Goal: Task Accomplishment & Management: Manage account settings

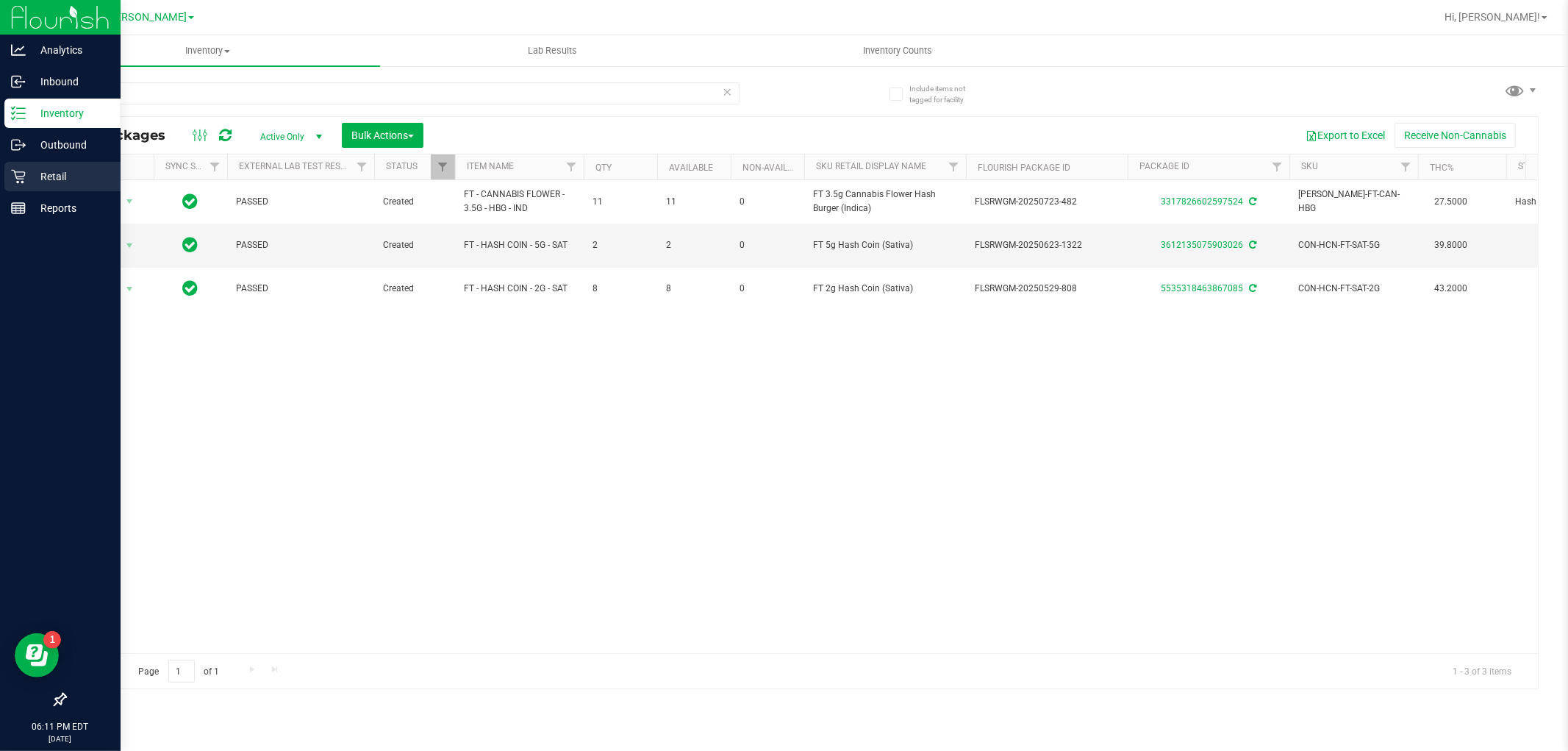
click at [16, 173] on icon at bounding box center [18, 176] width 14 height 14
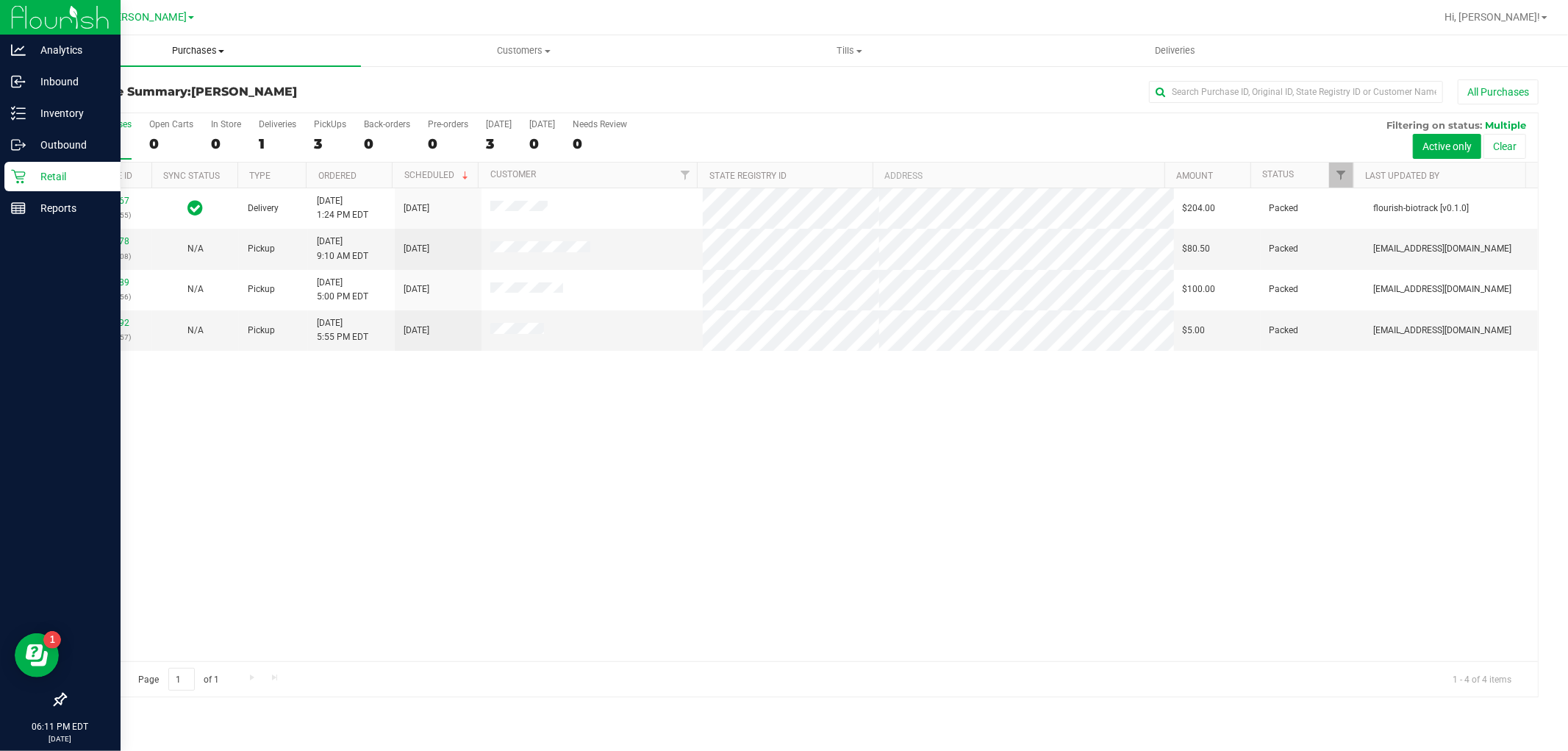
click at [208, 50] on span "Purchases" at bounding box center [198, 51] width 326 height 14
click at [91, 106] on span "Fulfillment" at bounding box center [81, 106] width 91 height 13
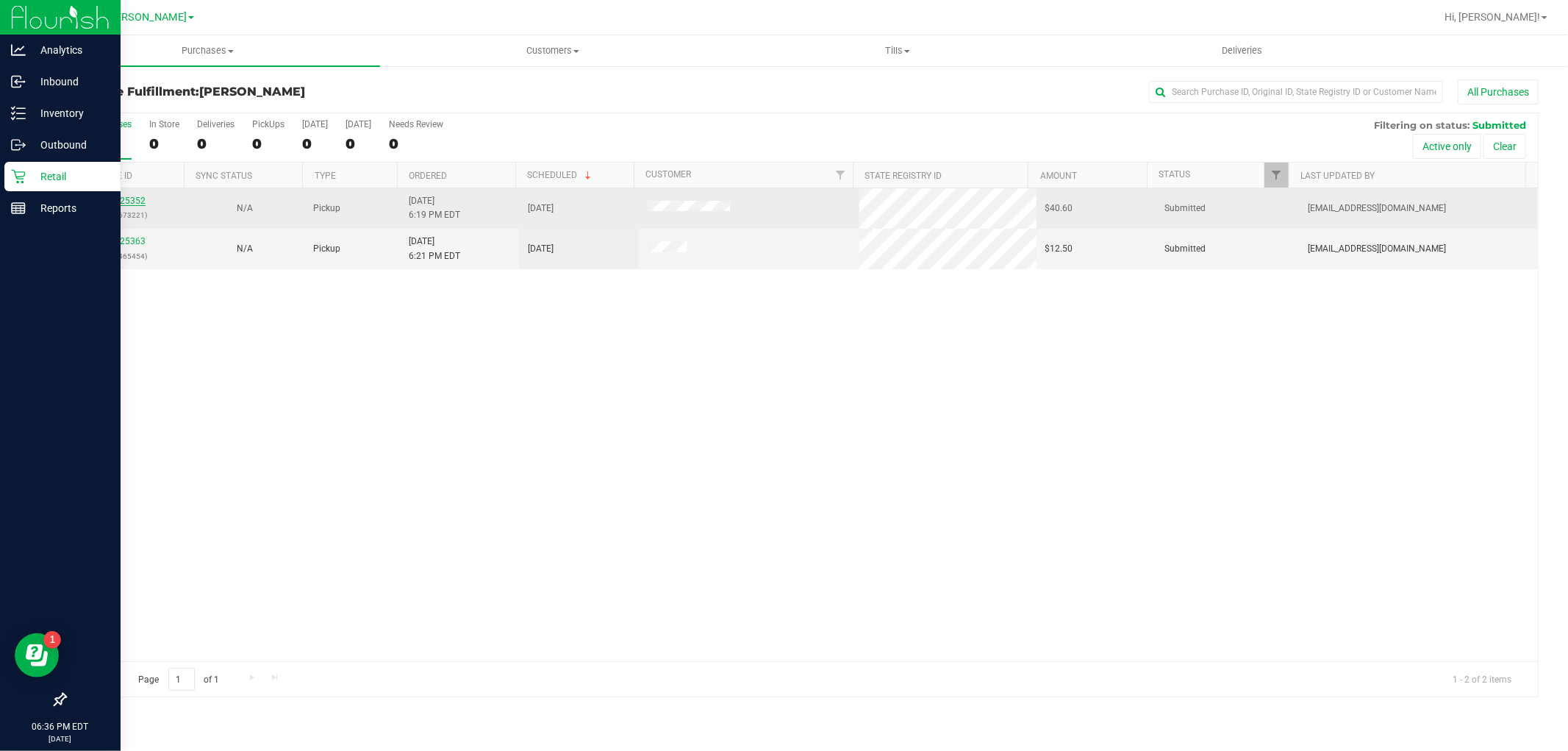
click at [123, 201] on link "11825352" at bounding box center [125, 201] width 41 height 11
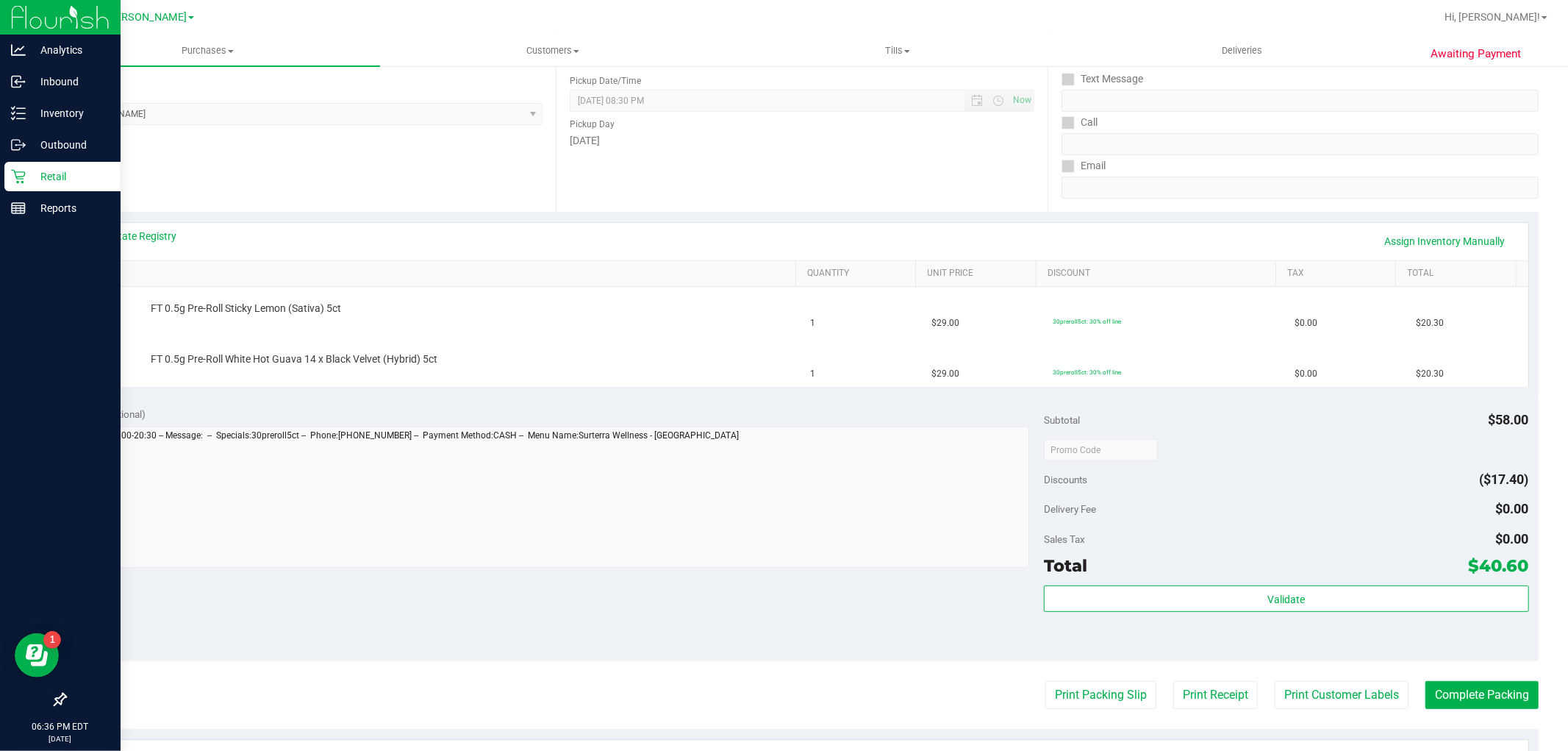
scroll to position [468, 0]
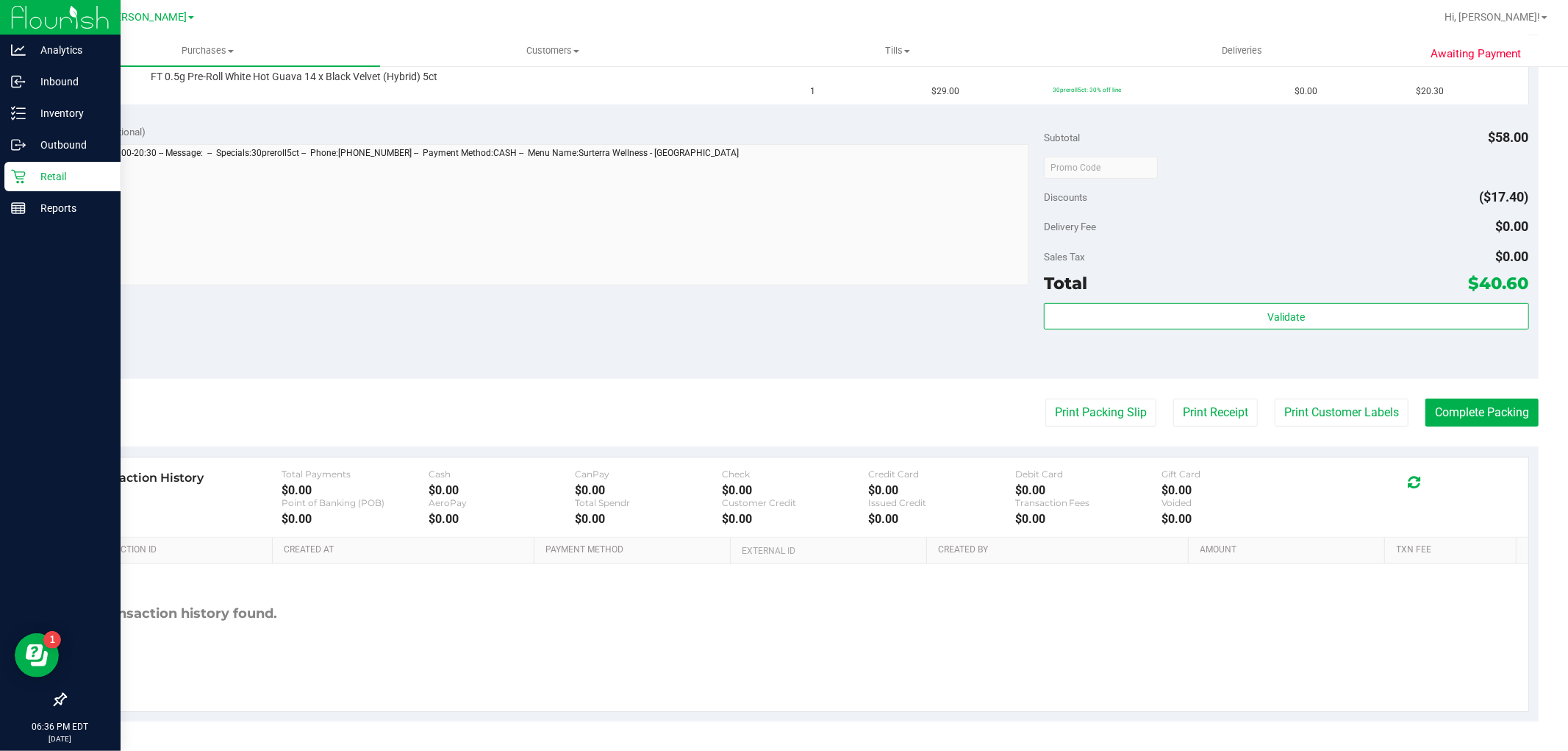
click at [872, 419] on div "Print Packing Slip Print Receipt Print Customer Labels Complete Packing" at bounding box center [801, 412] width 1474 height 28
click at [1074, 416] on button "Print Packing Slip" at bounding box center [1100, 412] width 111 height 28
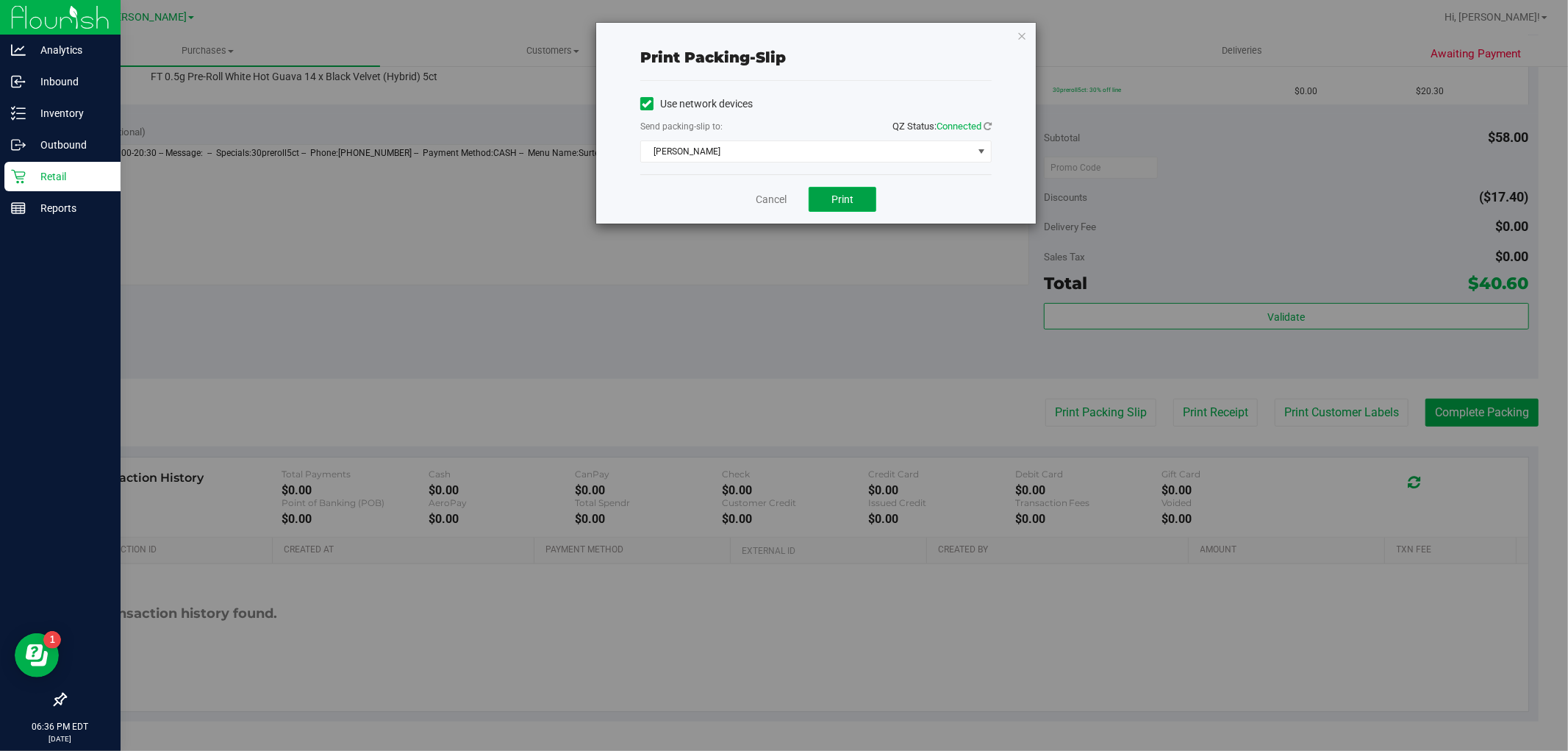
click at [832, 191] on button "Print" at bounding box center [842, 199] width 68 height 25
click at [768, 192] on link "Cancel" at bounding box center [770, 199] width 31 height 15
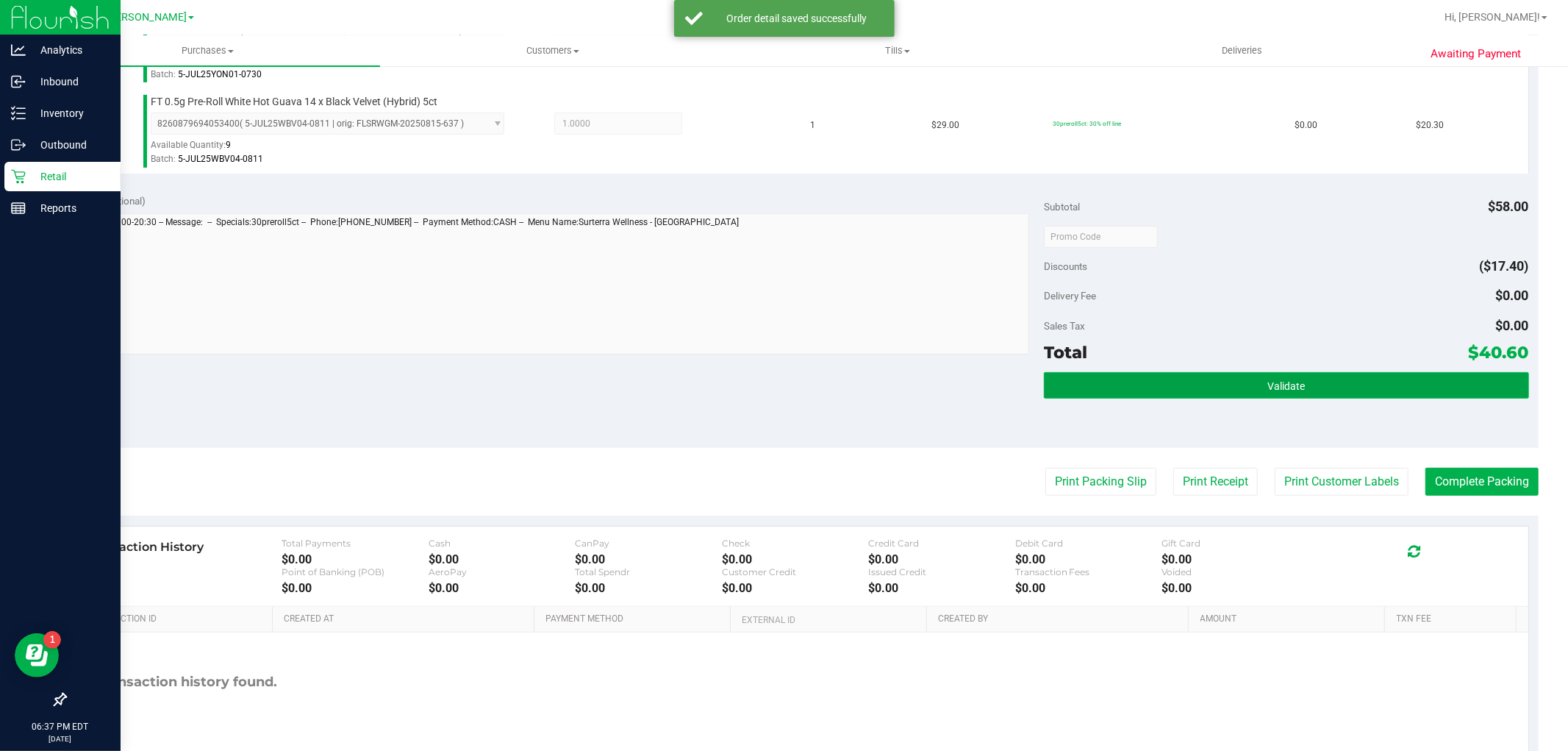
click at [1243, 385] on button "Validate" at bounding box center [1286, 385] width 484 height 26
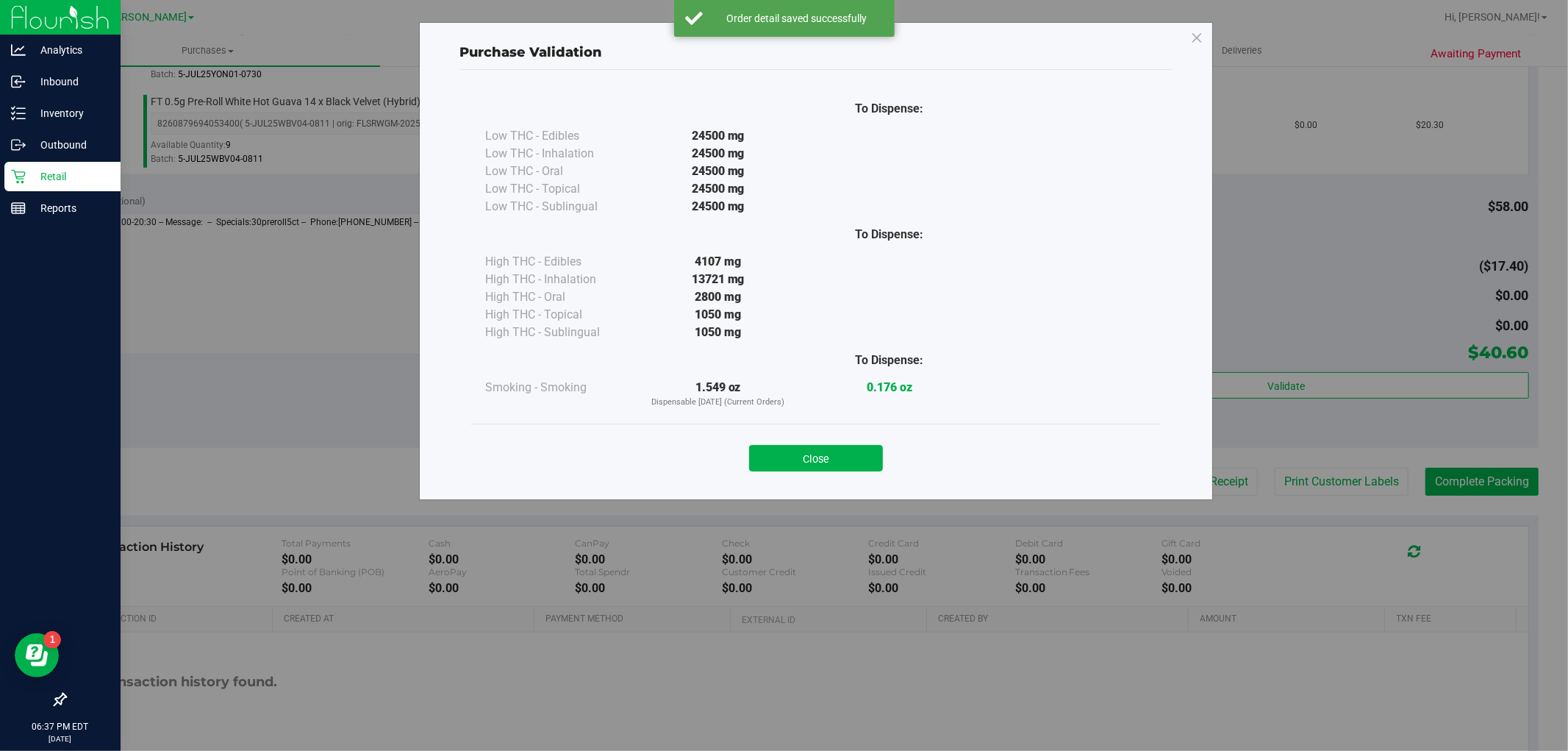
click at [805, 474] on div "Close" at bounding box center [816, 453] width 691 height 60
click at [816, 474] on div "Close" at bounding box center [816, 453] width 691 height 60
click at [816, 456] on button "Close" at bounding box center [816, 458] width 134 height 26
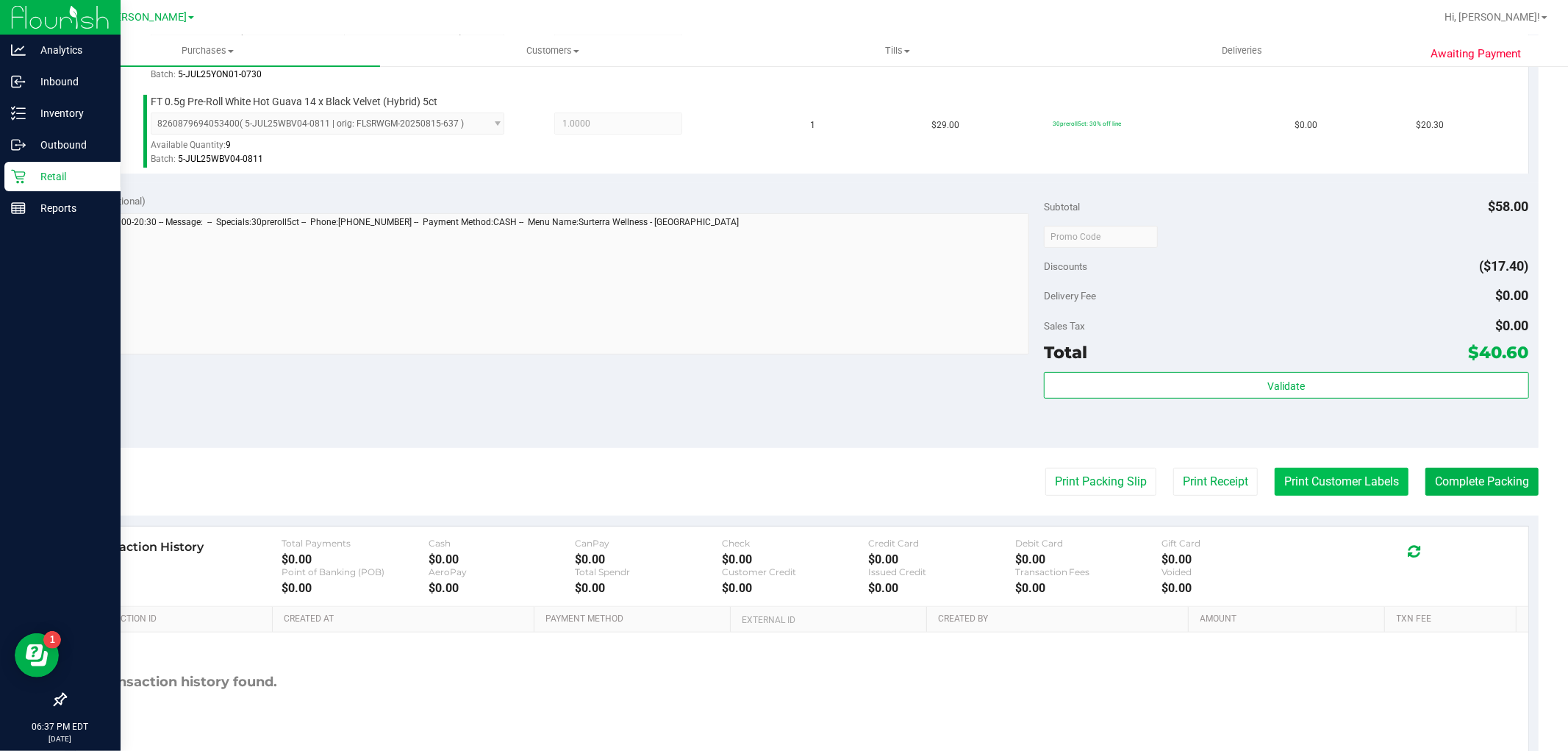
click at [1338, 482] on button "Print Customer Labels" at bounding box center [1341, 481] width 134 height 28
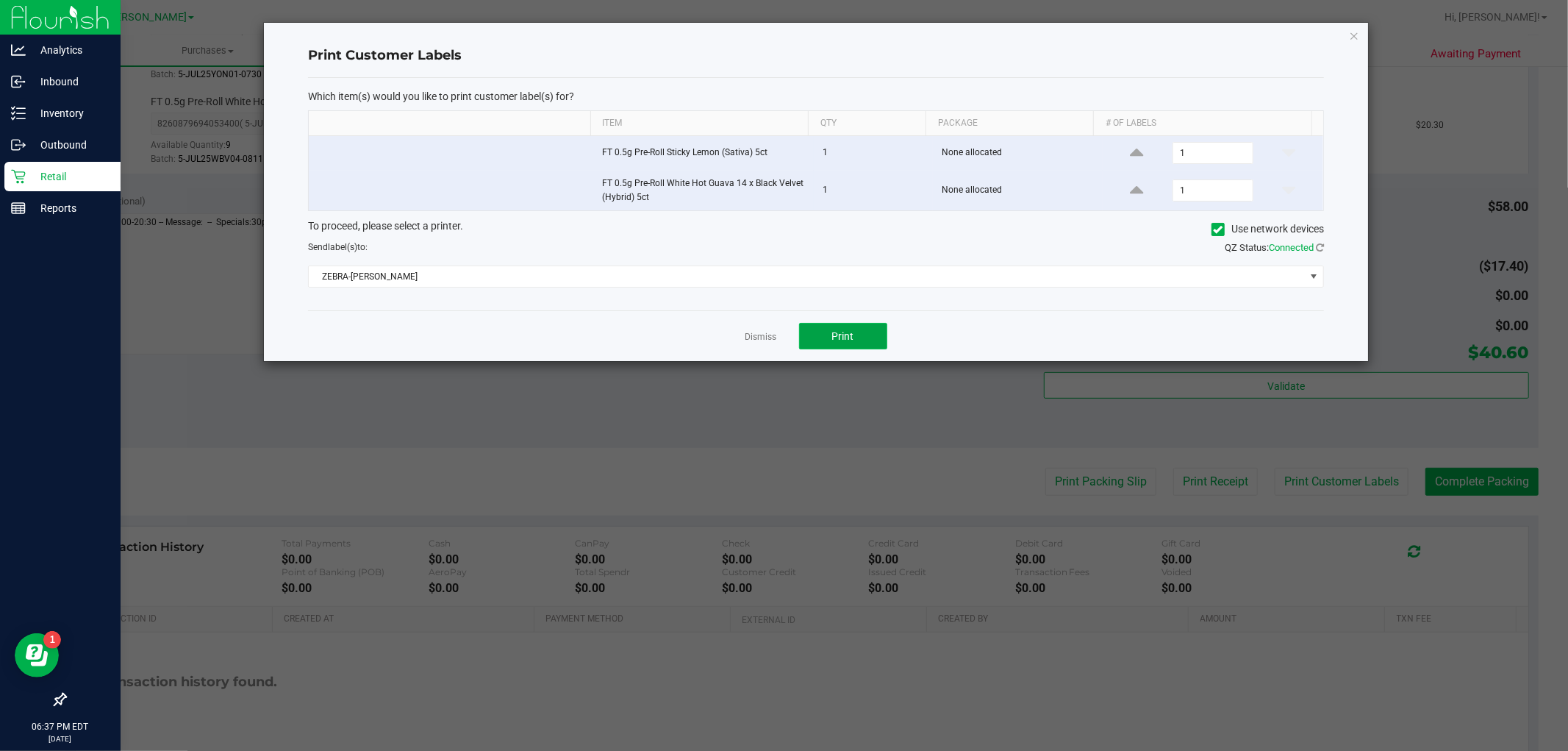
click at [847, 341] on span "Print" at bounding box center [843, 336] width 22 height 12
click at [751, 342] on link "Dismiss" at bounding box center [761, 337] width 32 height 13
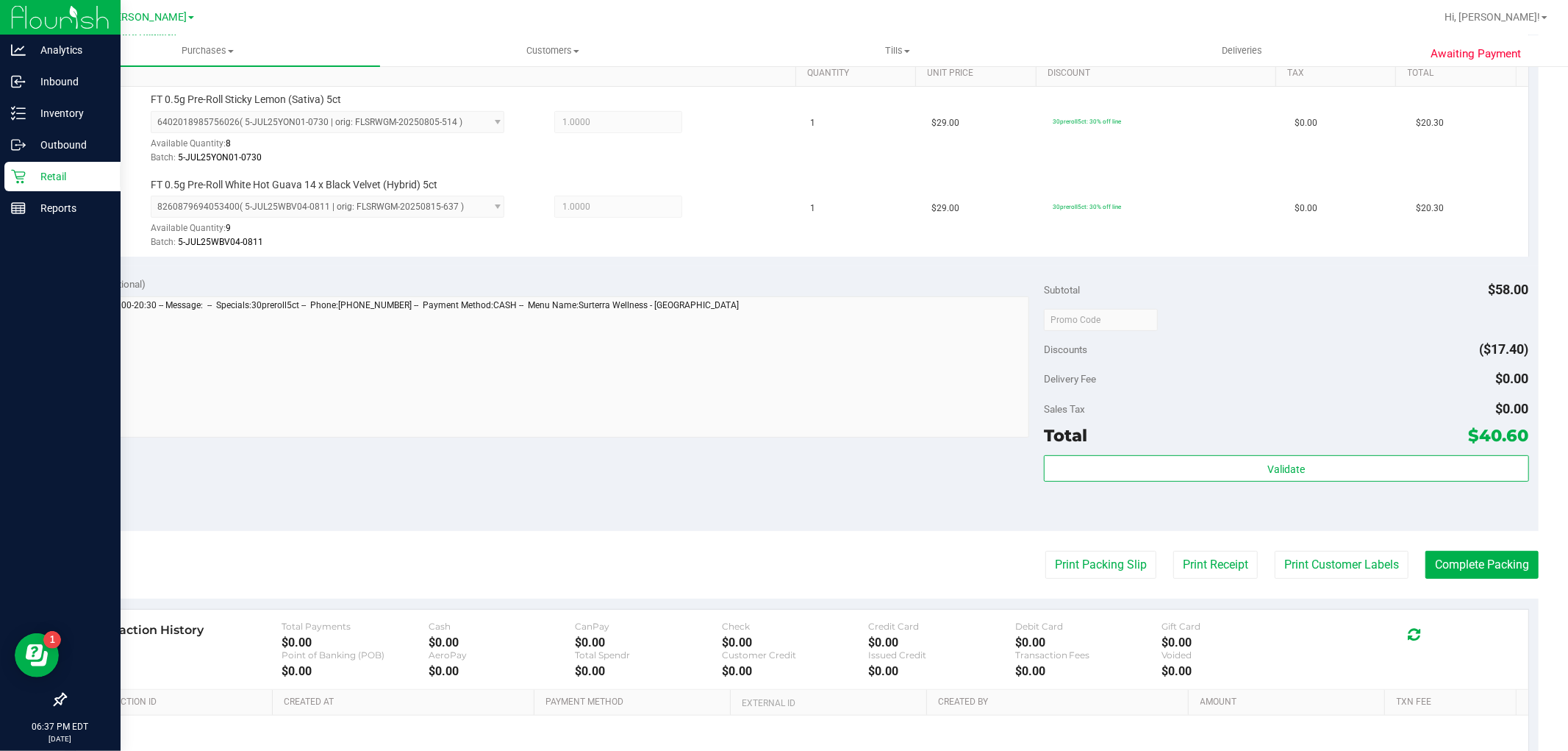
scroll to position [304, 0]
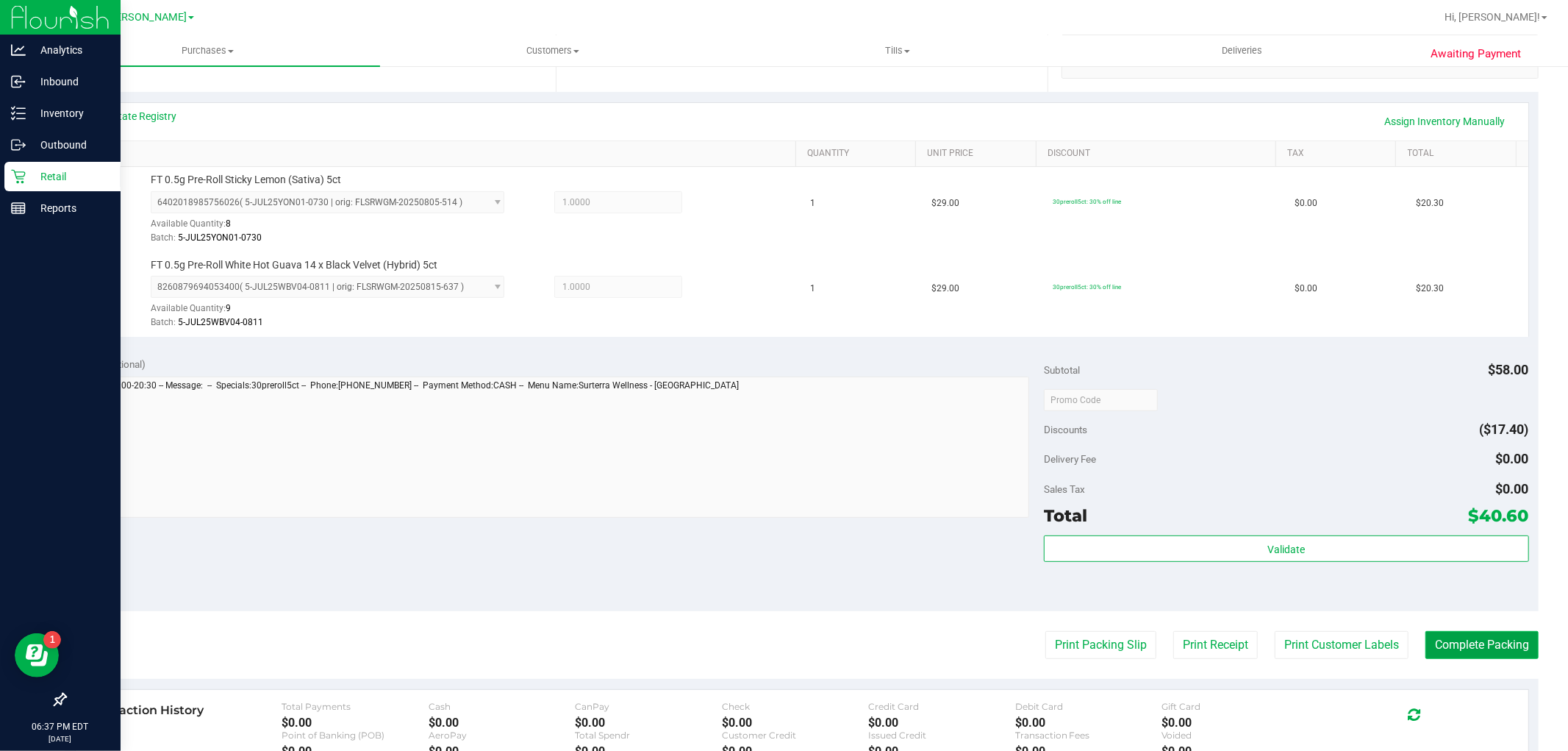
click at [1435, 641] on button "Complete Packing" at bounding box center [1482, 644] width 113 height 28
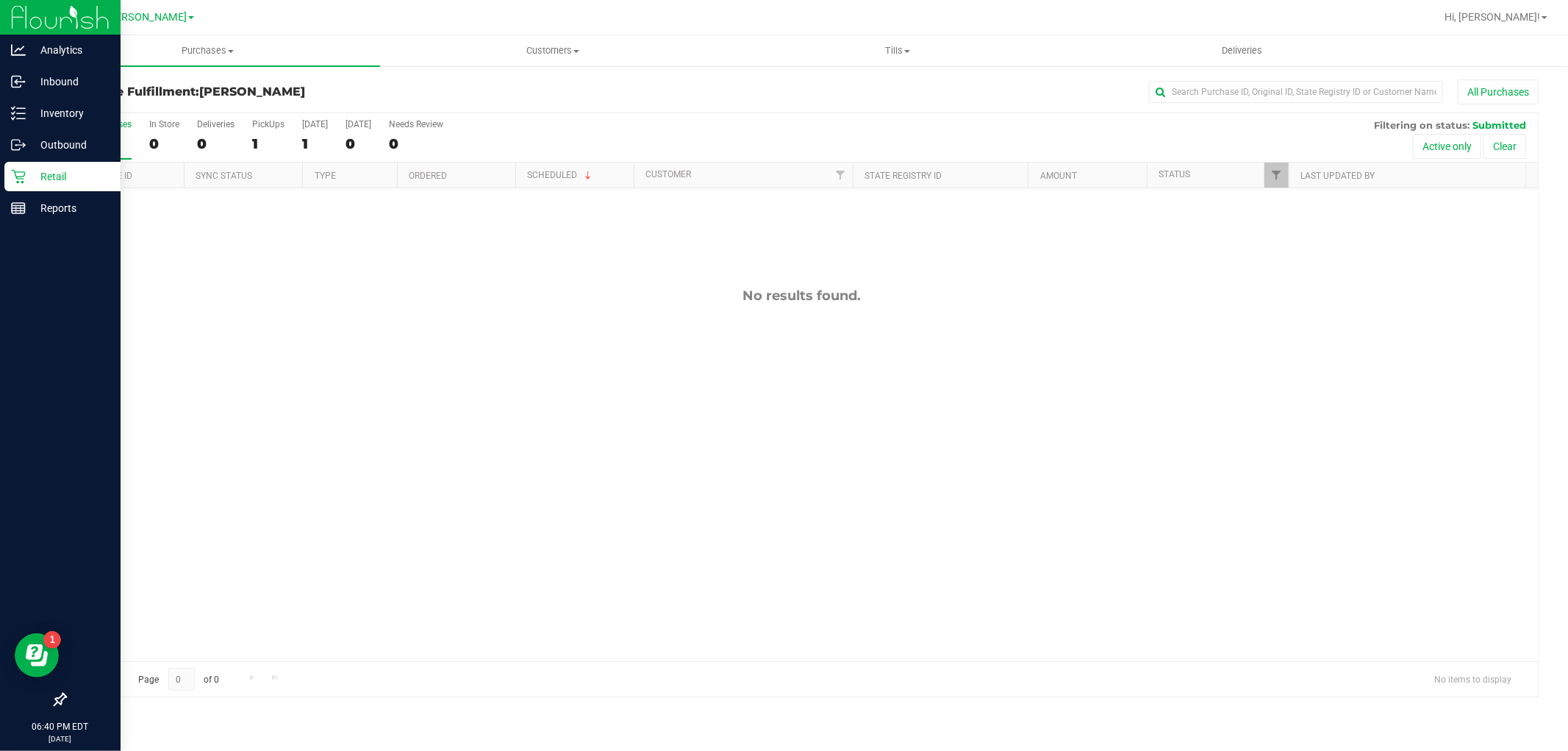
click at [31, 178] on p "Retail" at bounding box center [69, 176] width 88 height 17
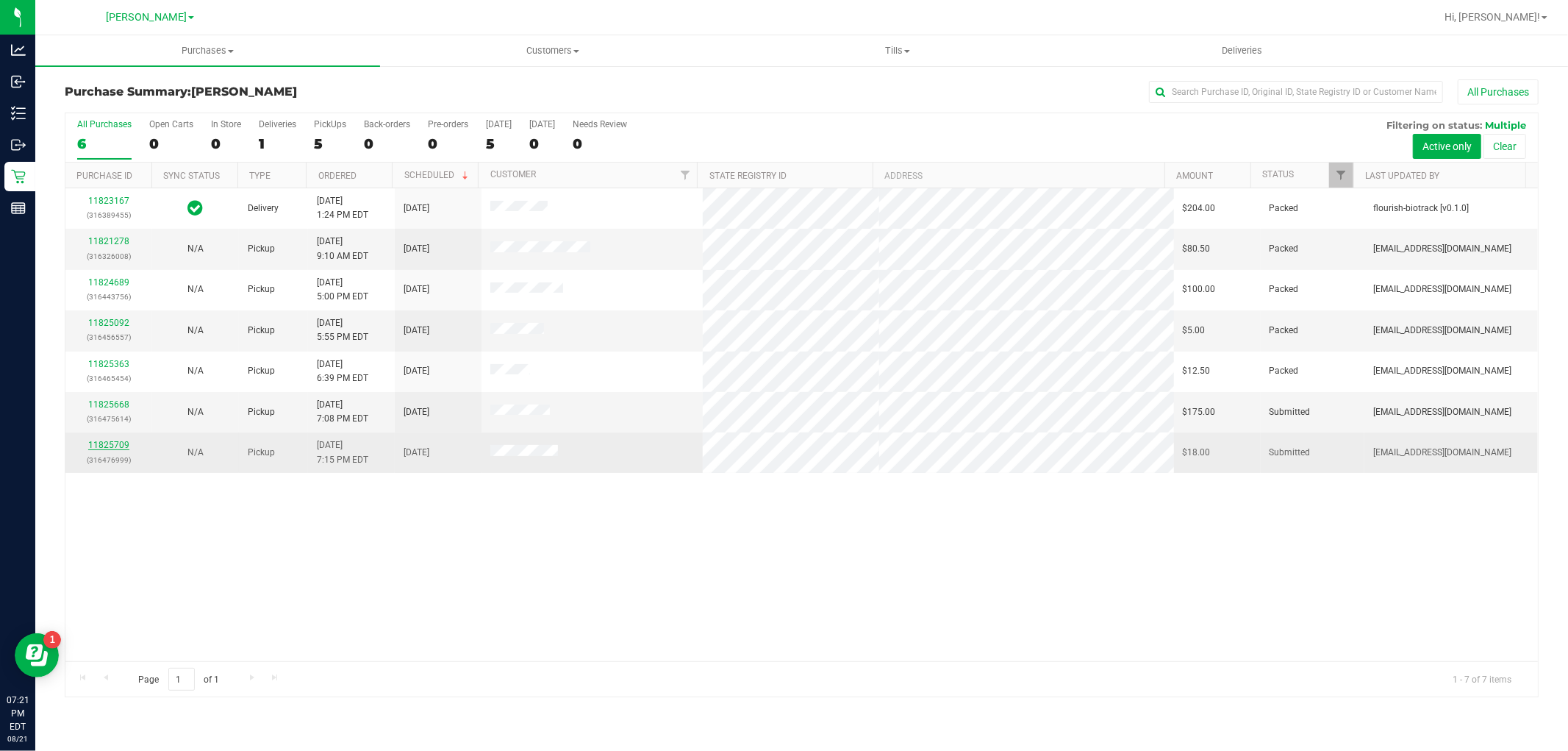
click at [116, 445] on link "11825709" at bounding box center [109, 445] width 41 height 11
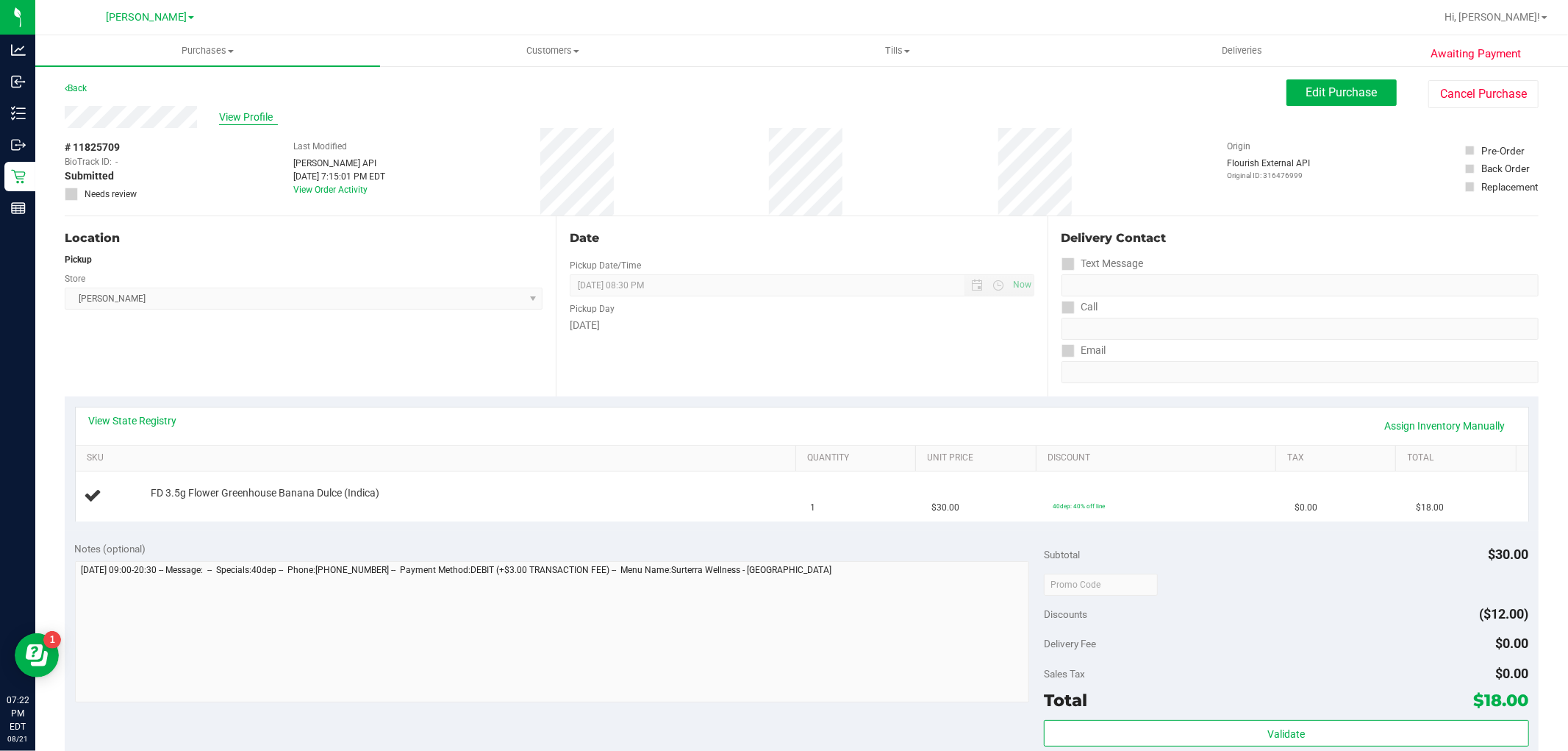
click at [255, 113] on span "View Profile" at bounding box center [248, 117] width 59 height 15
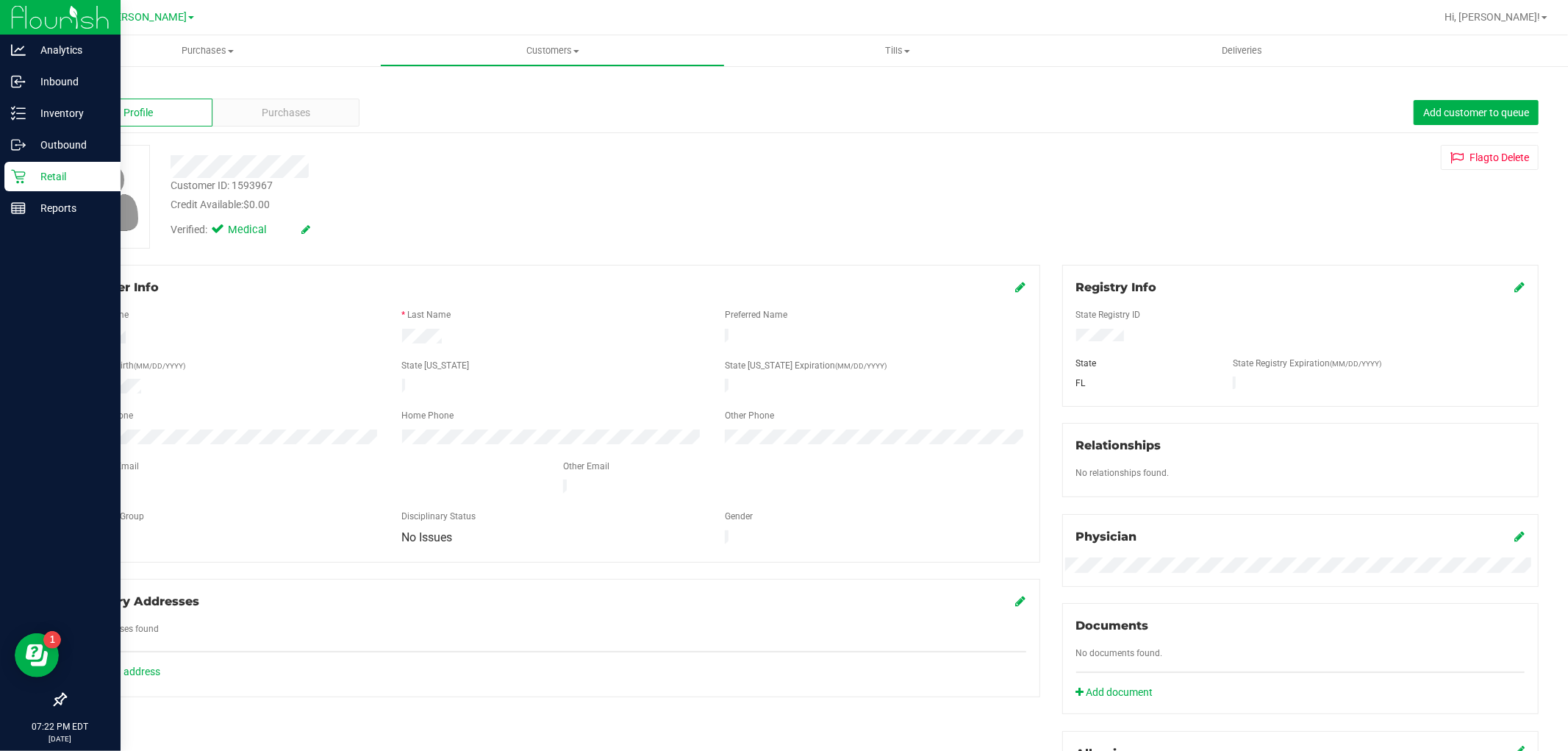
click at [51, 173] on p "Retail" at bounding box center [69, 176] width 88 height 17
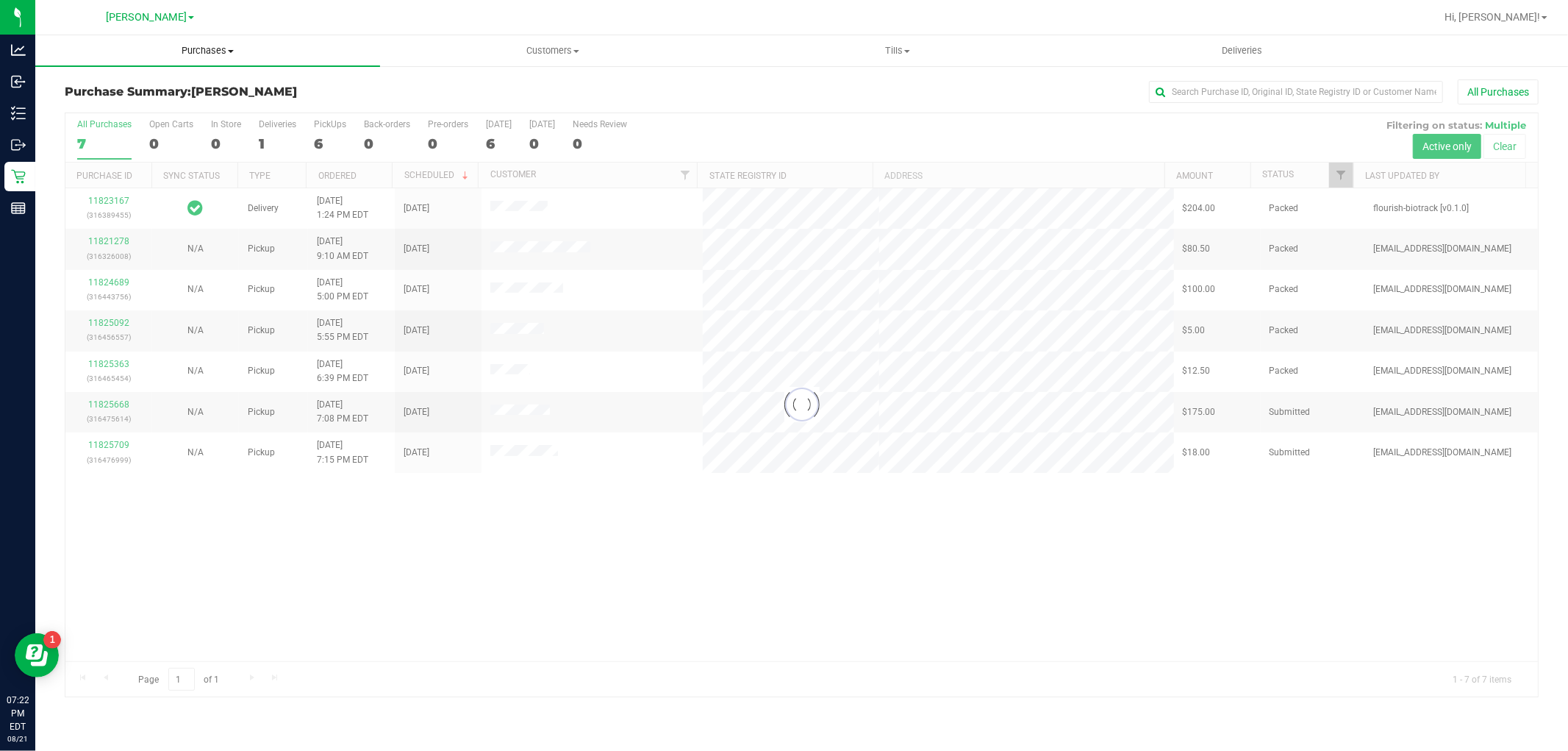
click at [215, 51] on span "Purchases" at bounding box center [208, 51] width 344 height 14
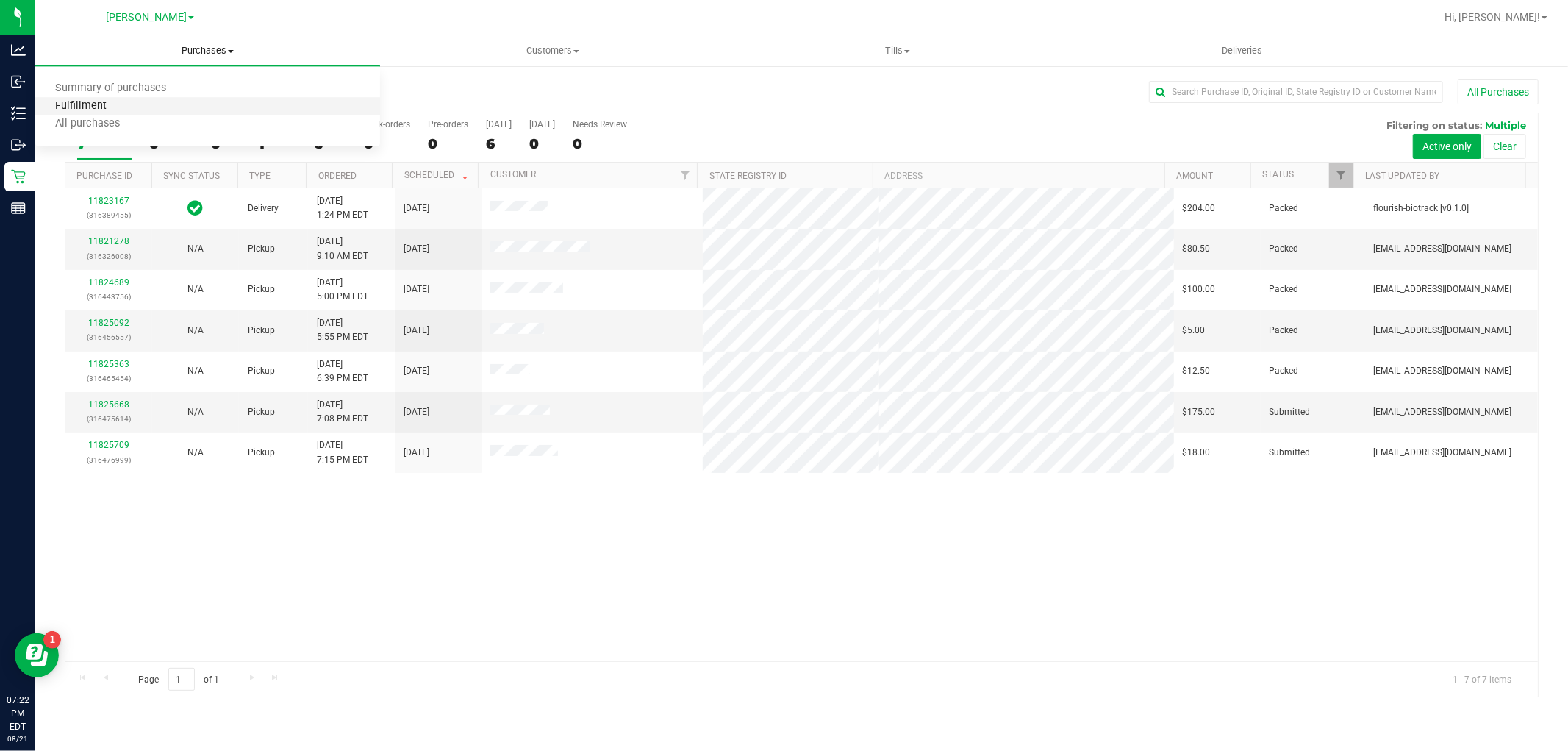
click at [103, 103] on span "Fulfillment" at bounding box center [81, 106] width 91 height 13
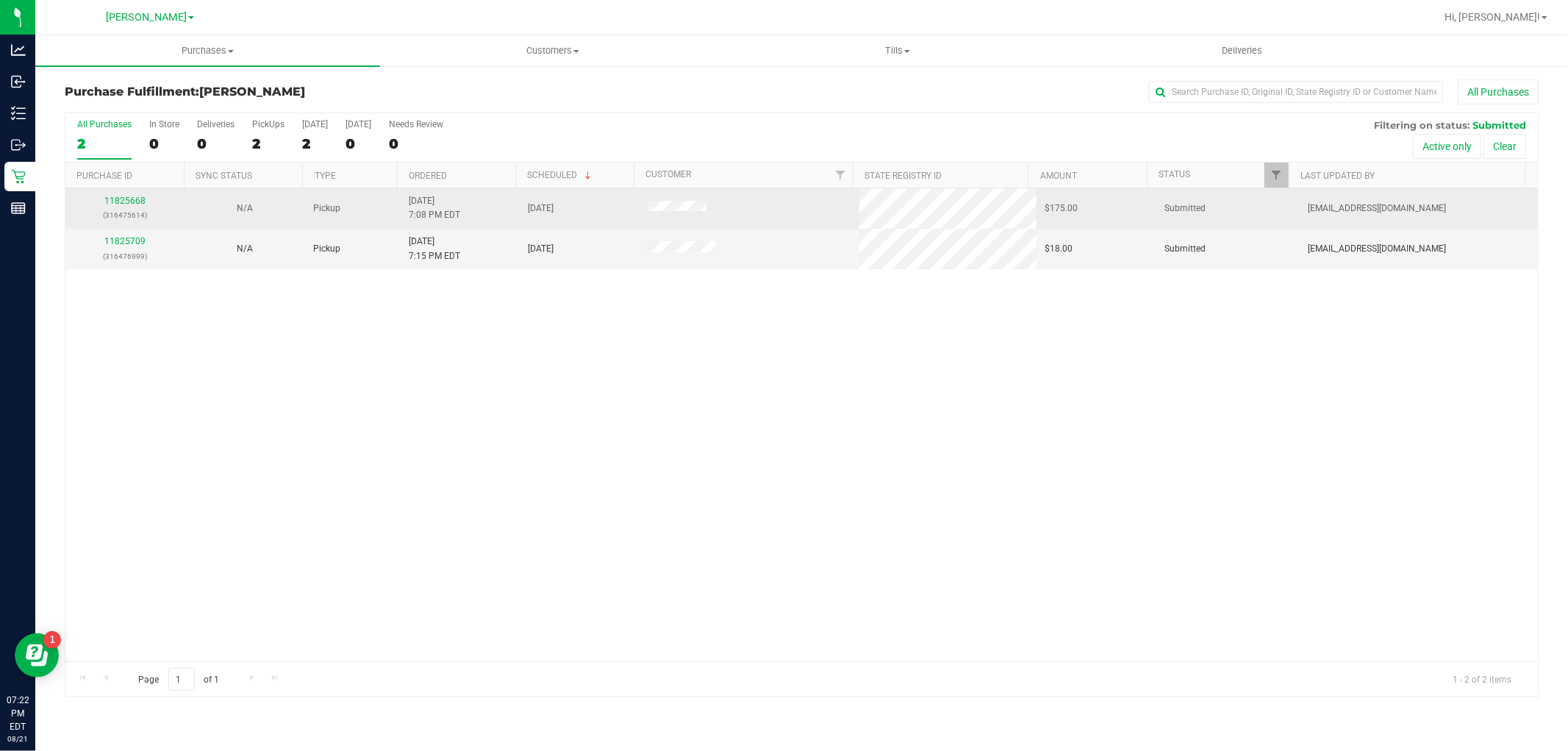
click at [123, 207] on div "11825668 (316475614)" at bounding box center [125, 208] width 101 height 28
click at [123, 199] on link "11825668" at bounding box center [125, 201] width 41 height 11
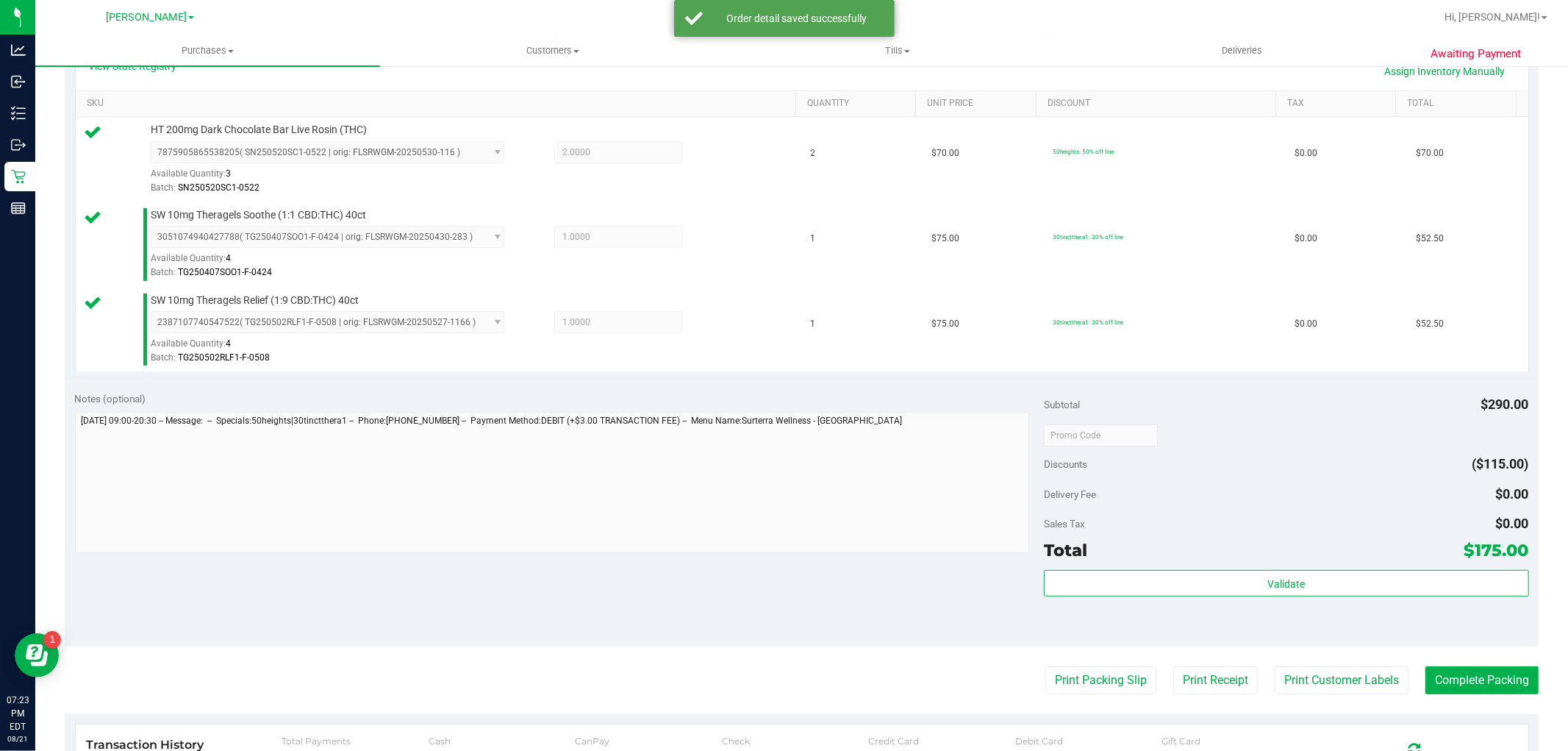
scroll to position [571, 0]
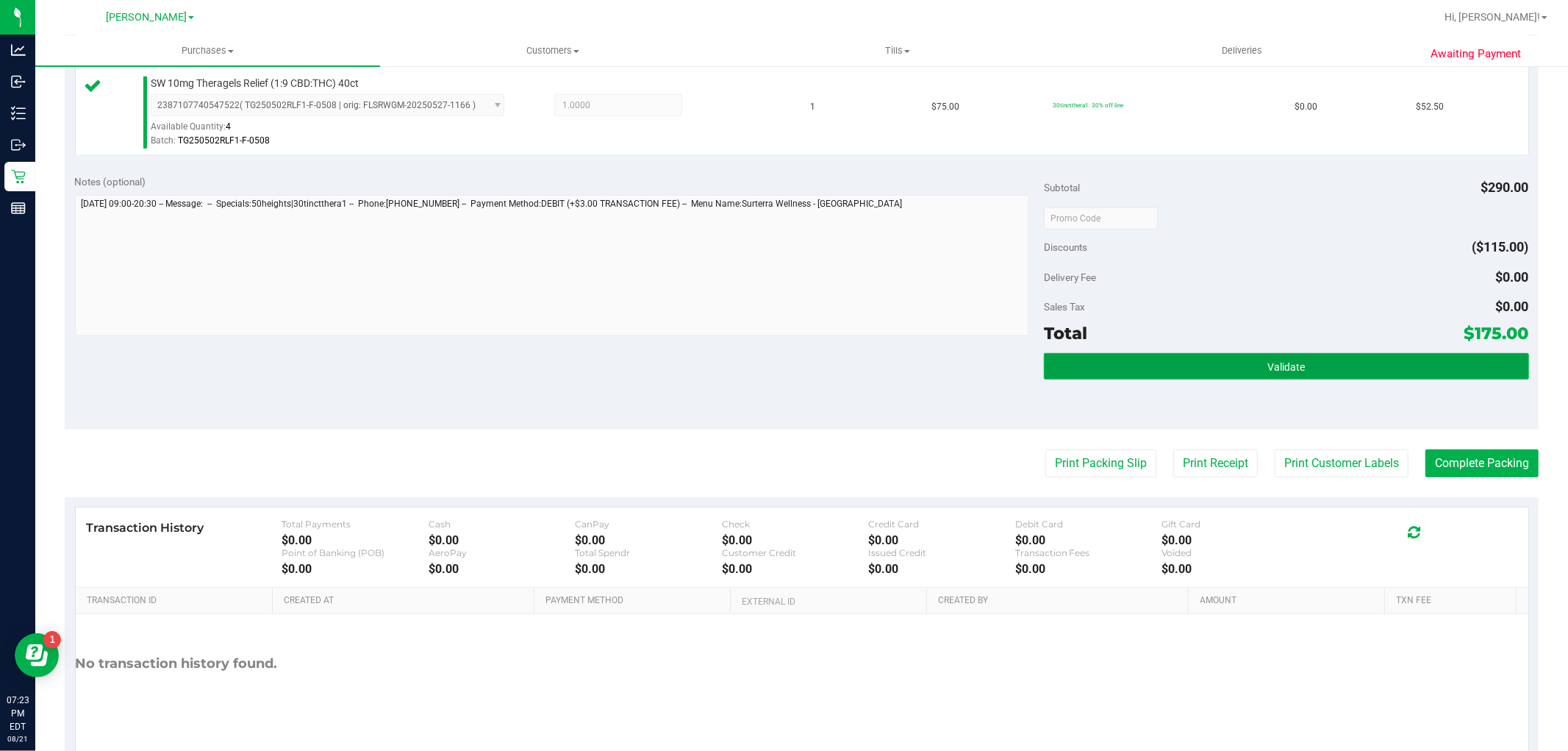
click at [1223, 372] on button "Validate" at bounding box center [1286, 366] width 484 height 26
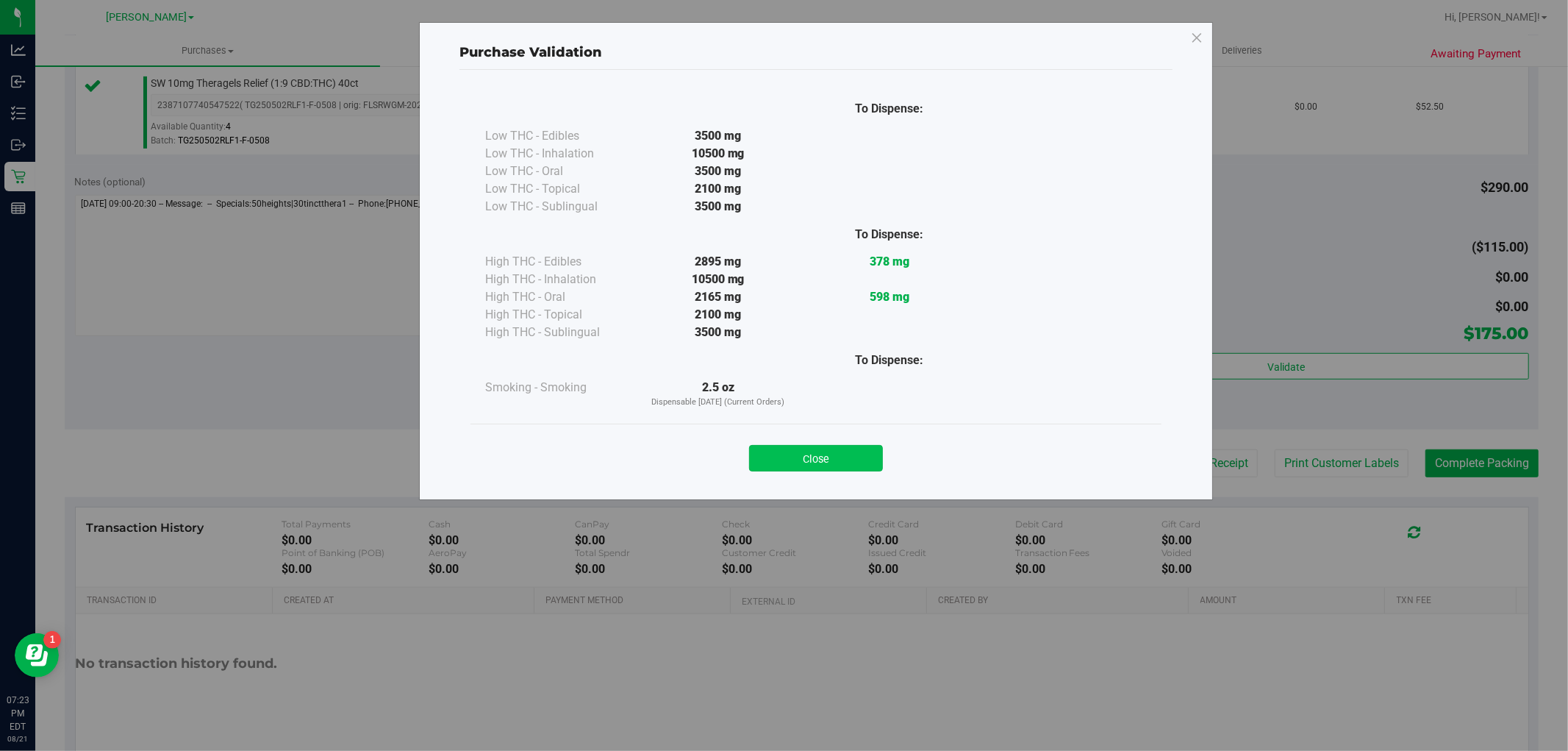
click at [792, 454] on button "Close" at bounding box center [816, 458] width 134 height 26
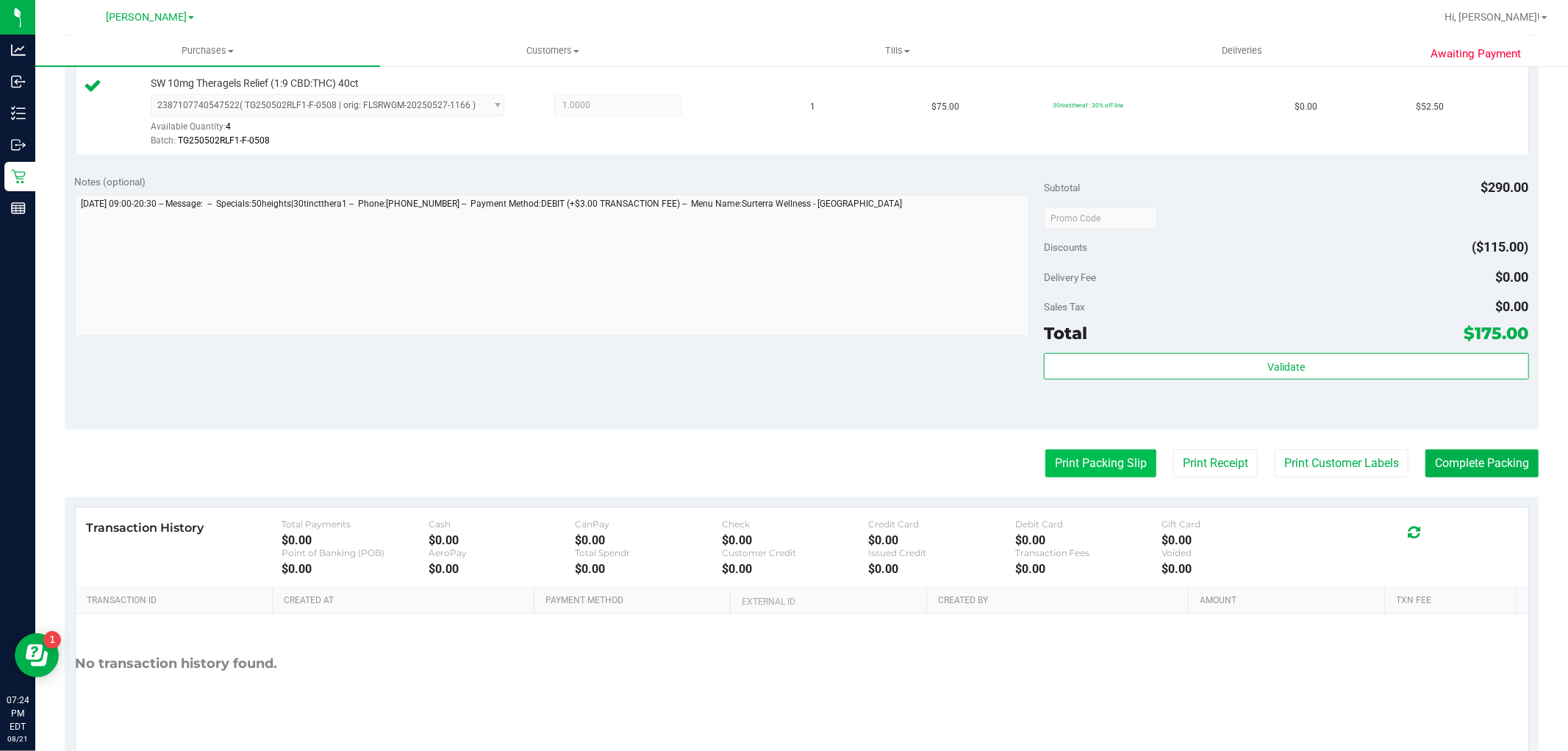
click at [1090, 466] on button "Print Packing Slip" at bounding box center [1100, 463] width 111 height 28
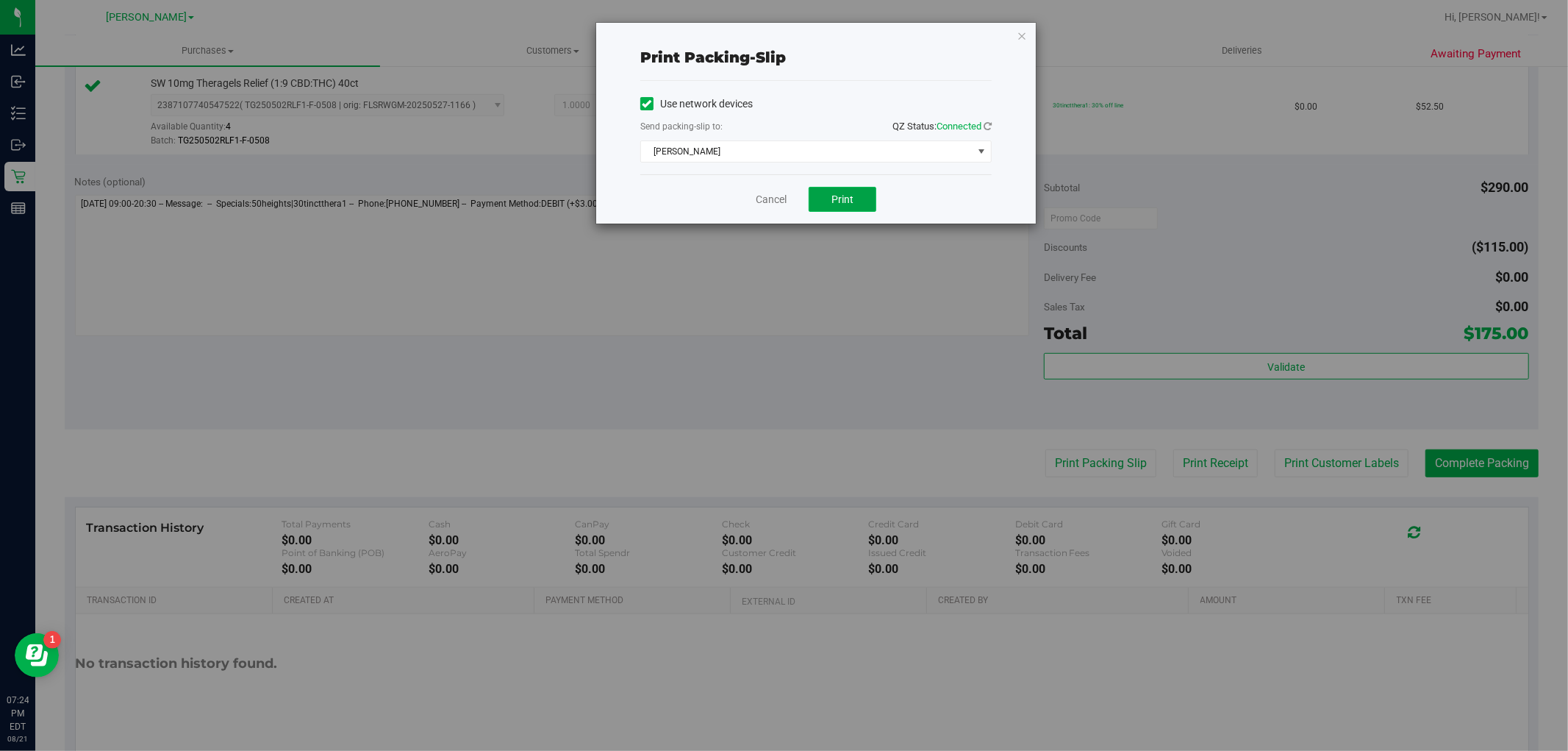
click at [848, 206] on button "Print" at bounding box center [842, 199] width 68 height 25
click at [774, 200] on link "Cancel" at bounding box center [770, 199] width 31 height 15
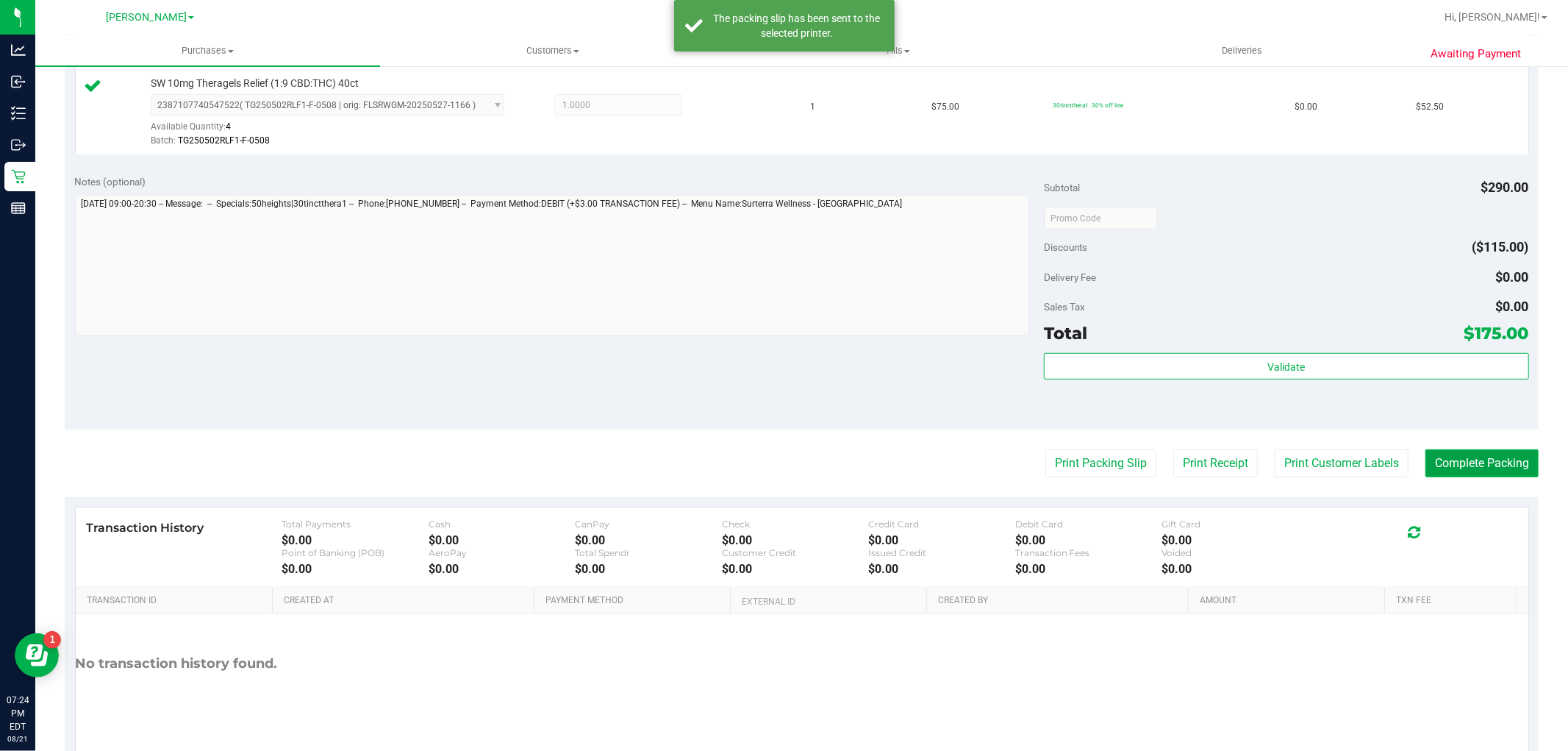
click at [1441, 458] on button "Complete Packing" at bounding box center [1482, 463] width 113 height 28
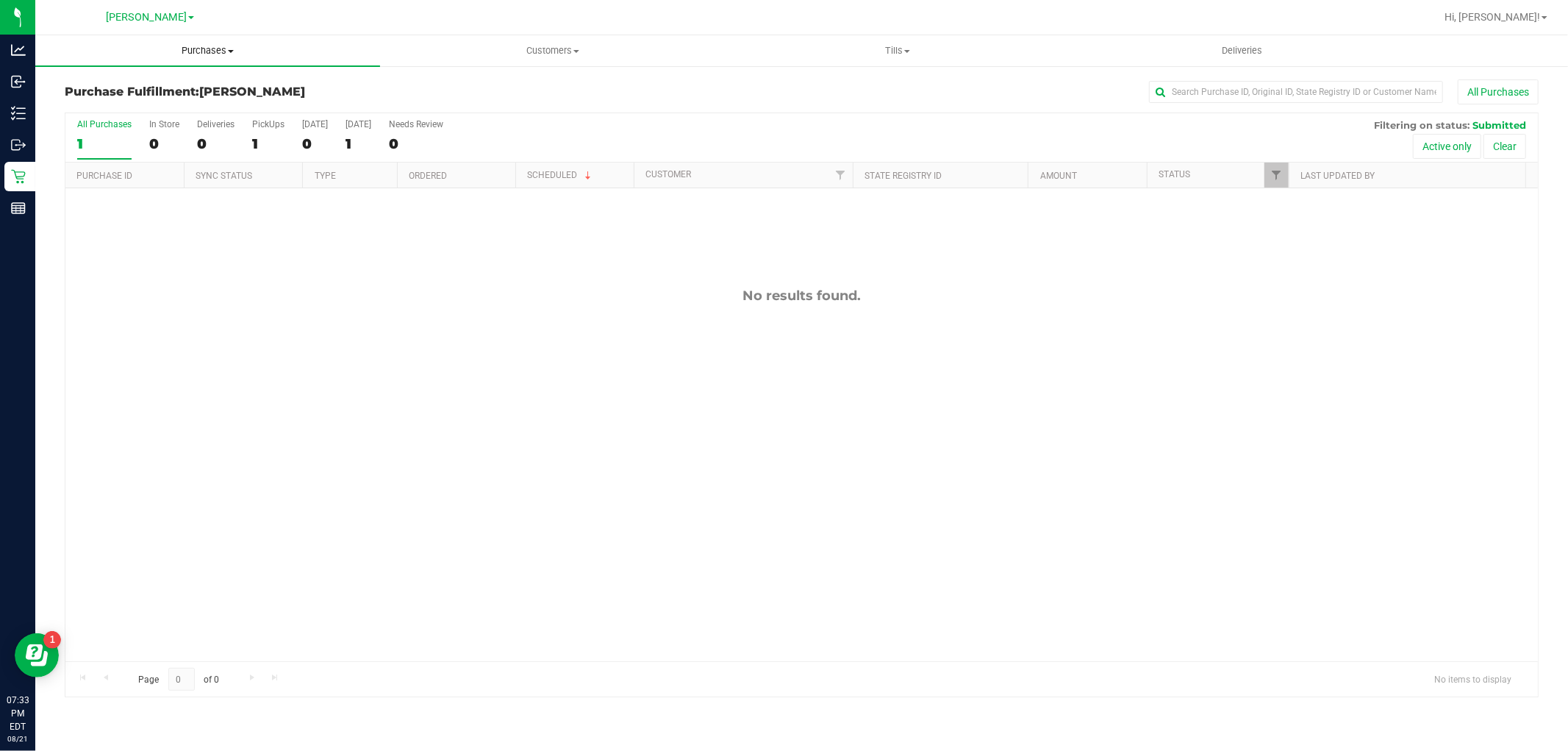
click at [196, 54] on span "Purchases" at bounding box center [208, 51] width 344 height 14
click at [109, 110] on span "Fulfillment" at bounding box center [81, 106] width 91 height 13
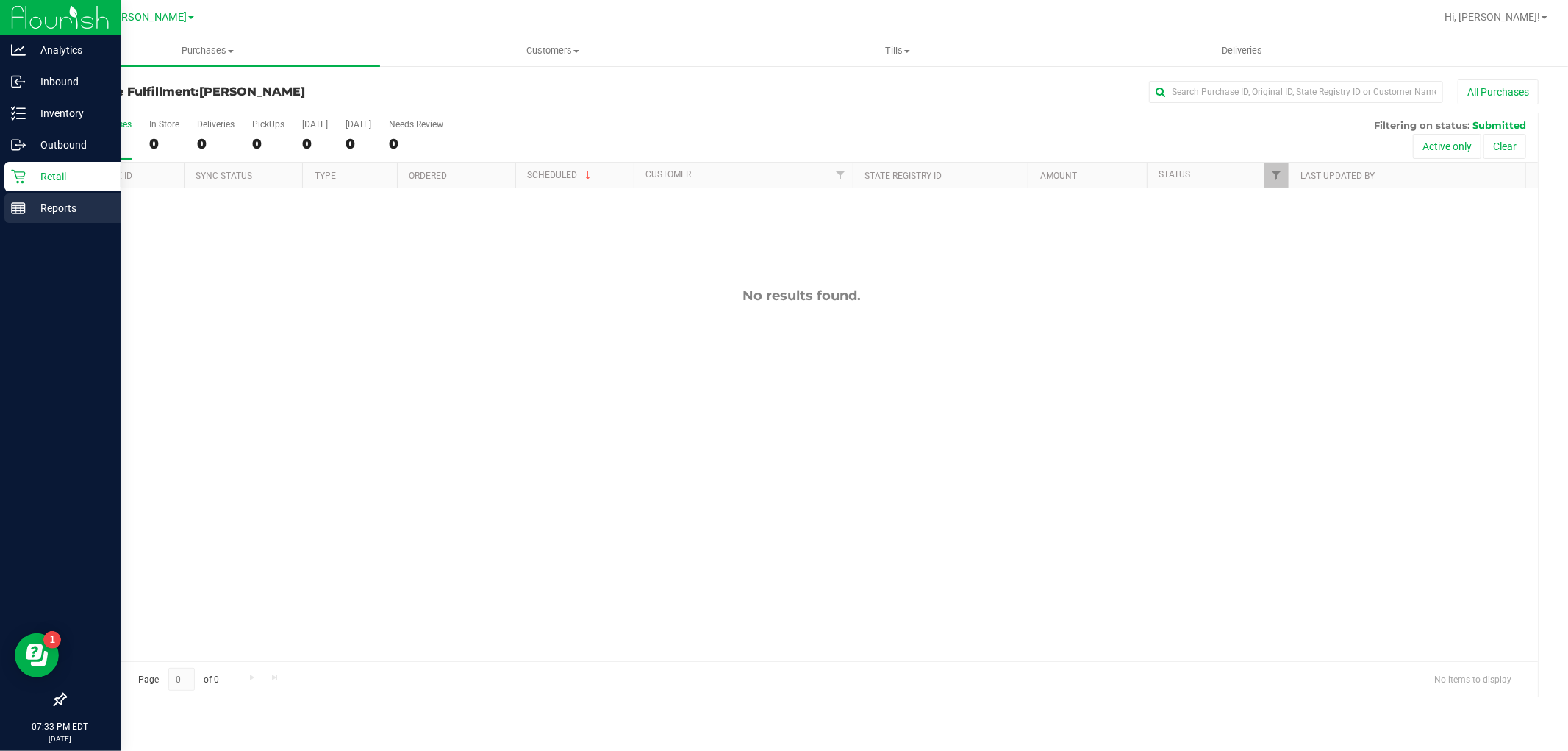
click at [26, 200] on p "Reports" at bounding box center [69, 208] width 88 height 17
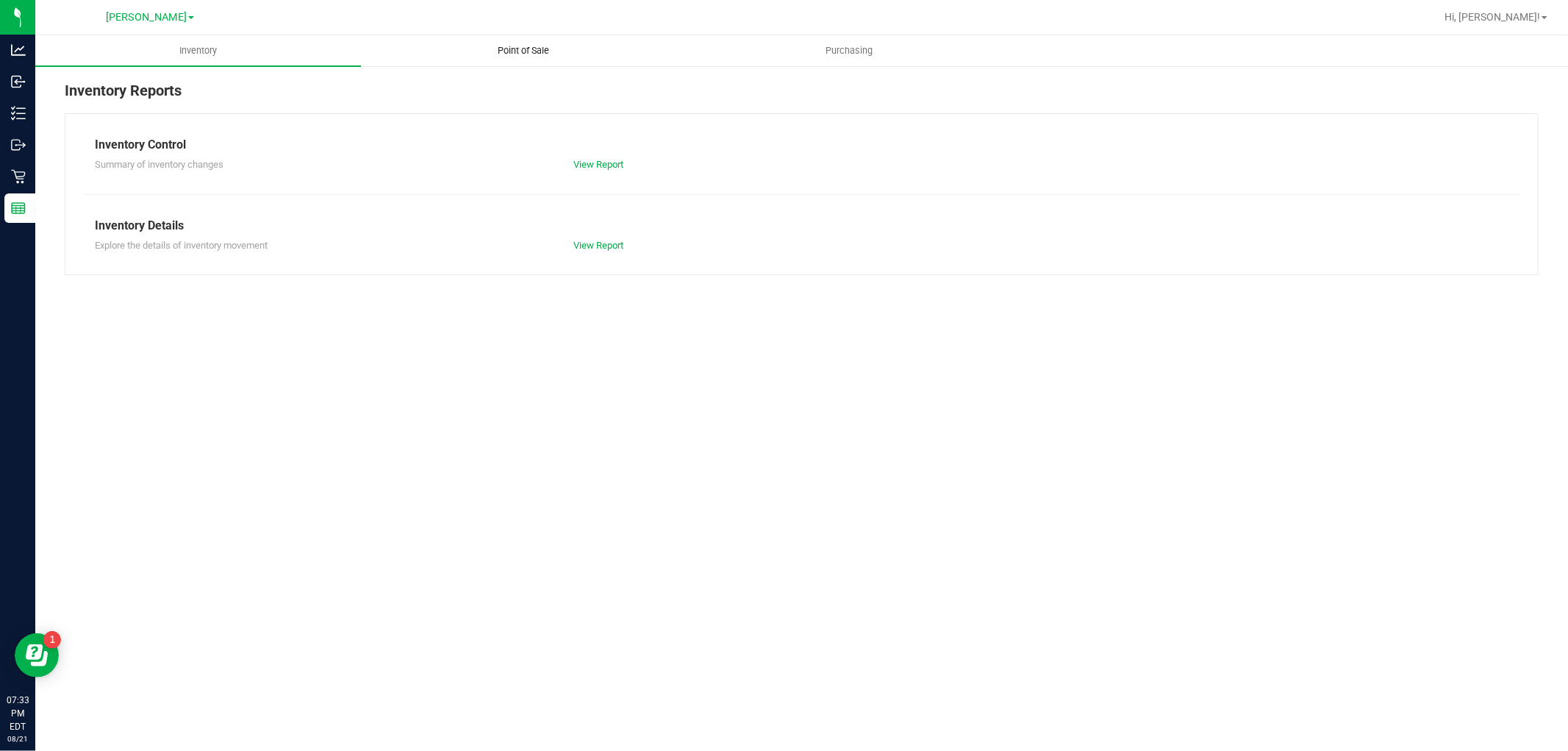
click at [541, 48] on span "Point of Sale" at bounding box center [523, 51] width 91 height 14
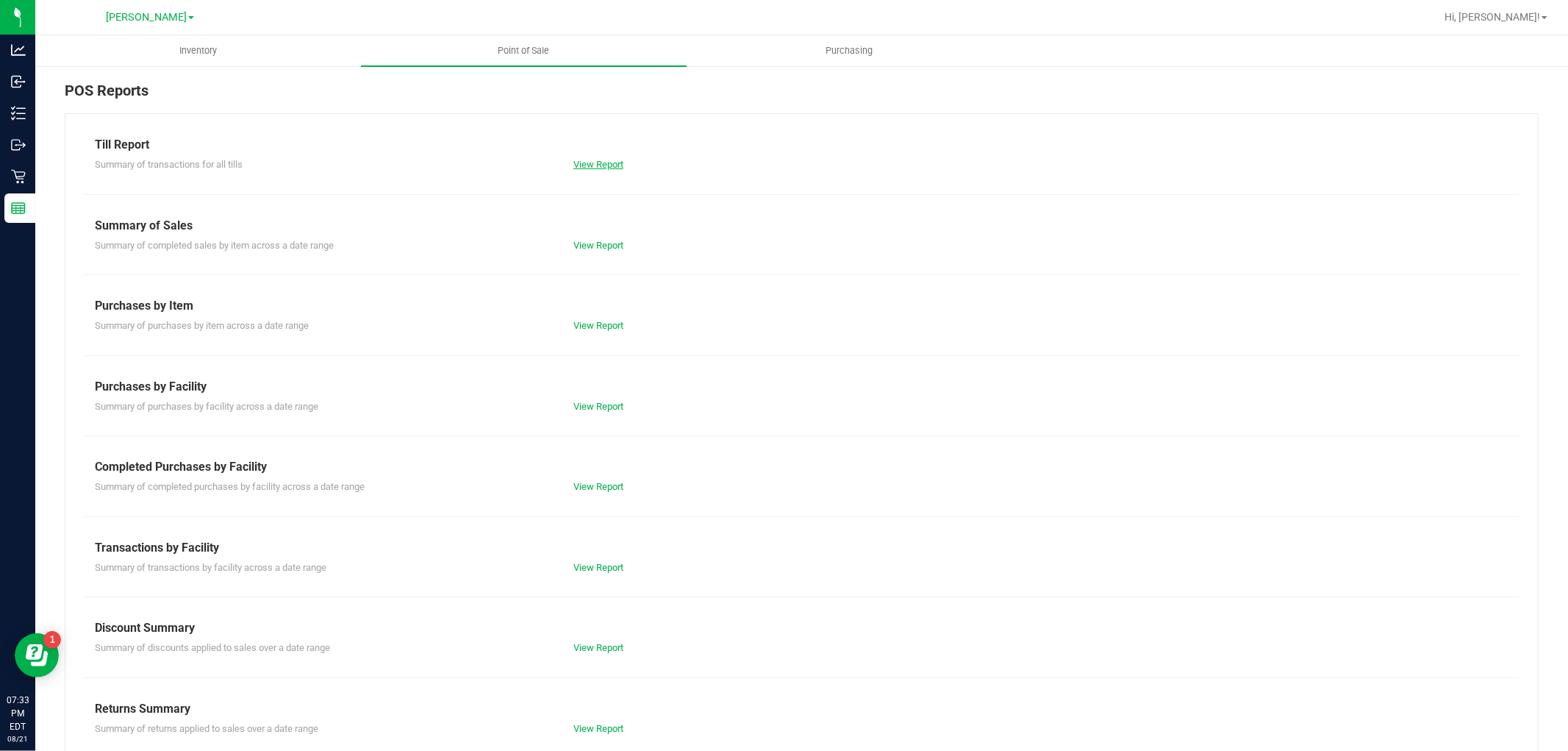
click at [589, 167] on link "View Report" at bounding box center [598, 164] width 50 height 11
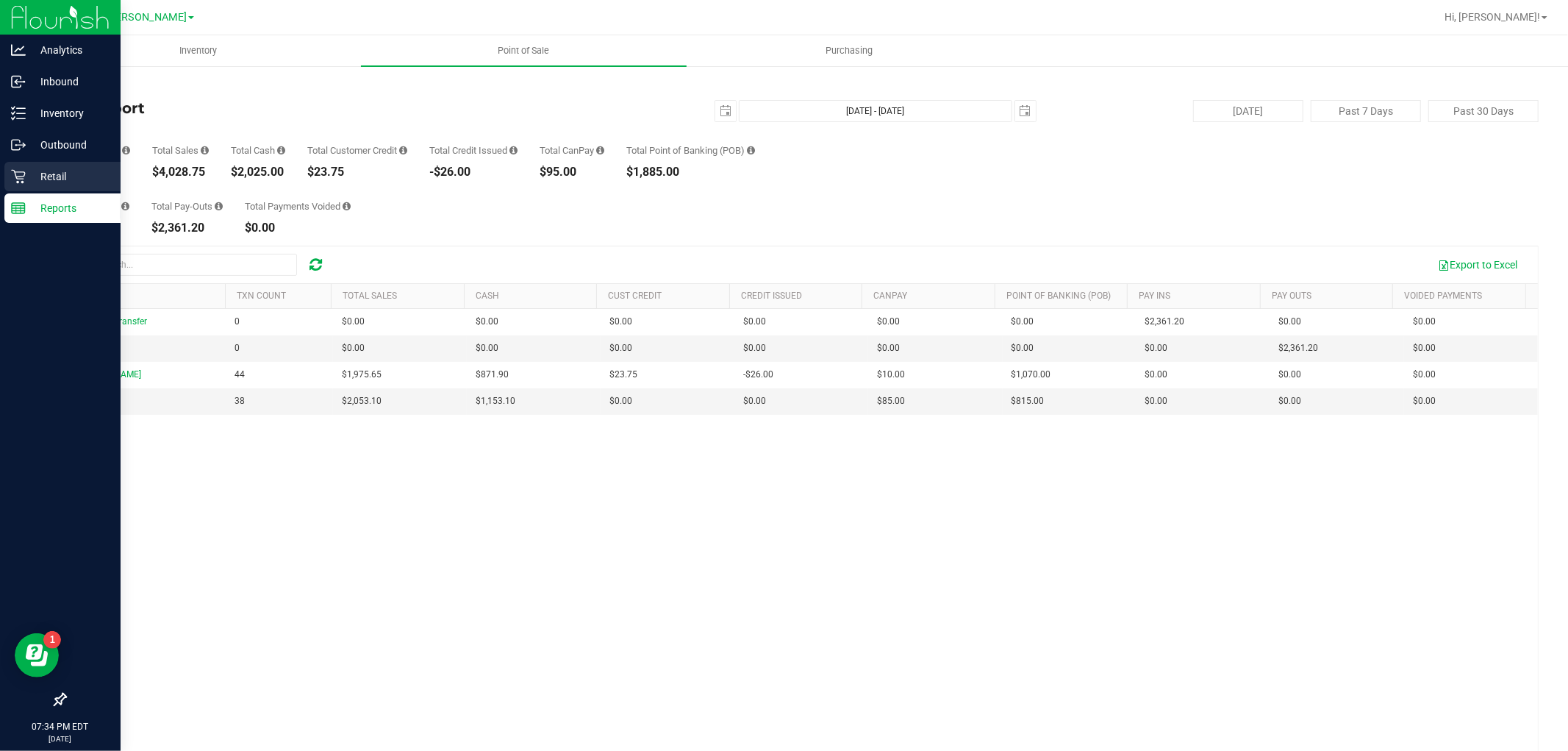
click at [44, 186] on div "Retail" at bounding box center [63, 176] width 116 height 29
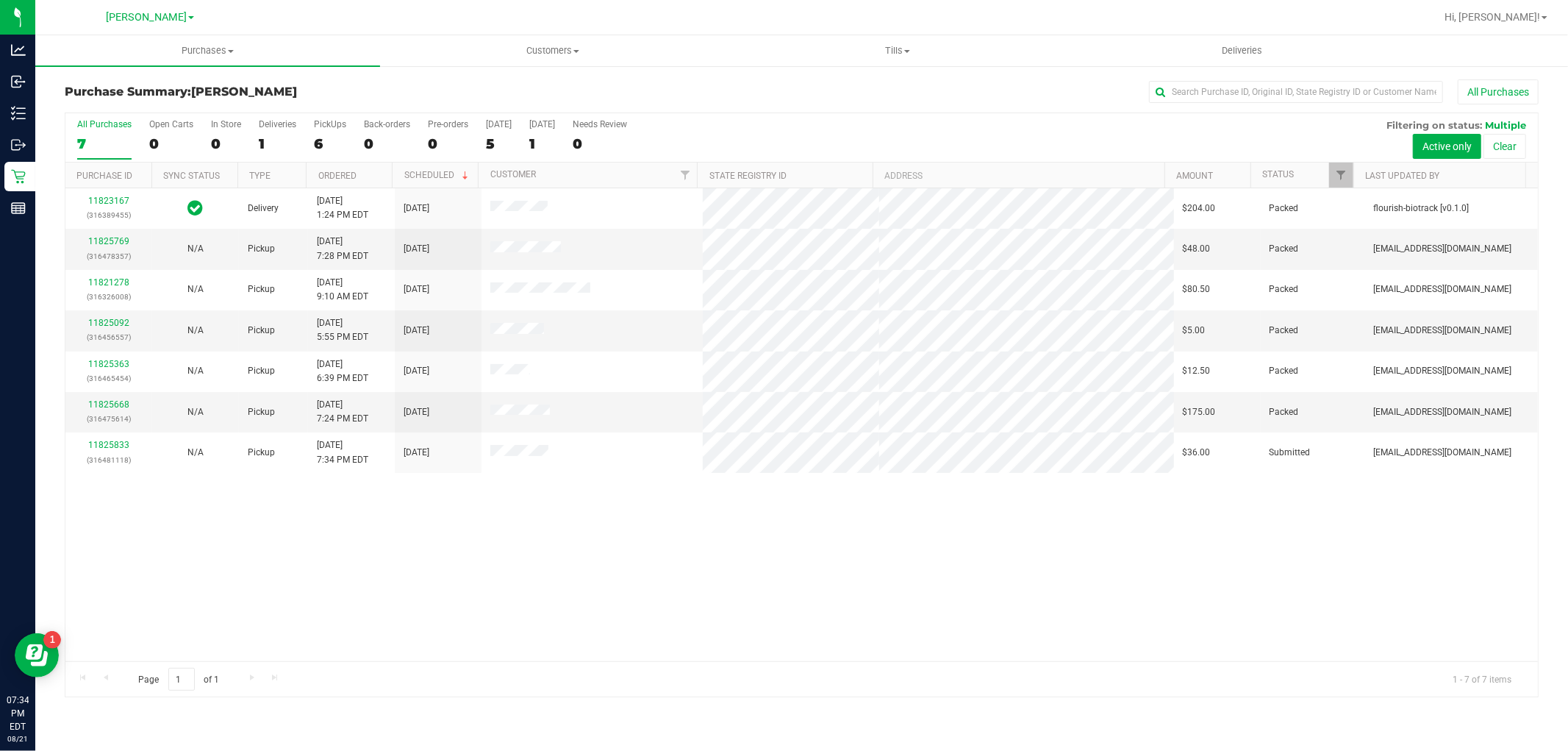
click at [832, 96] on div "All Purchases" at bounding box center [1047, 91] width 983 height 25
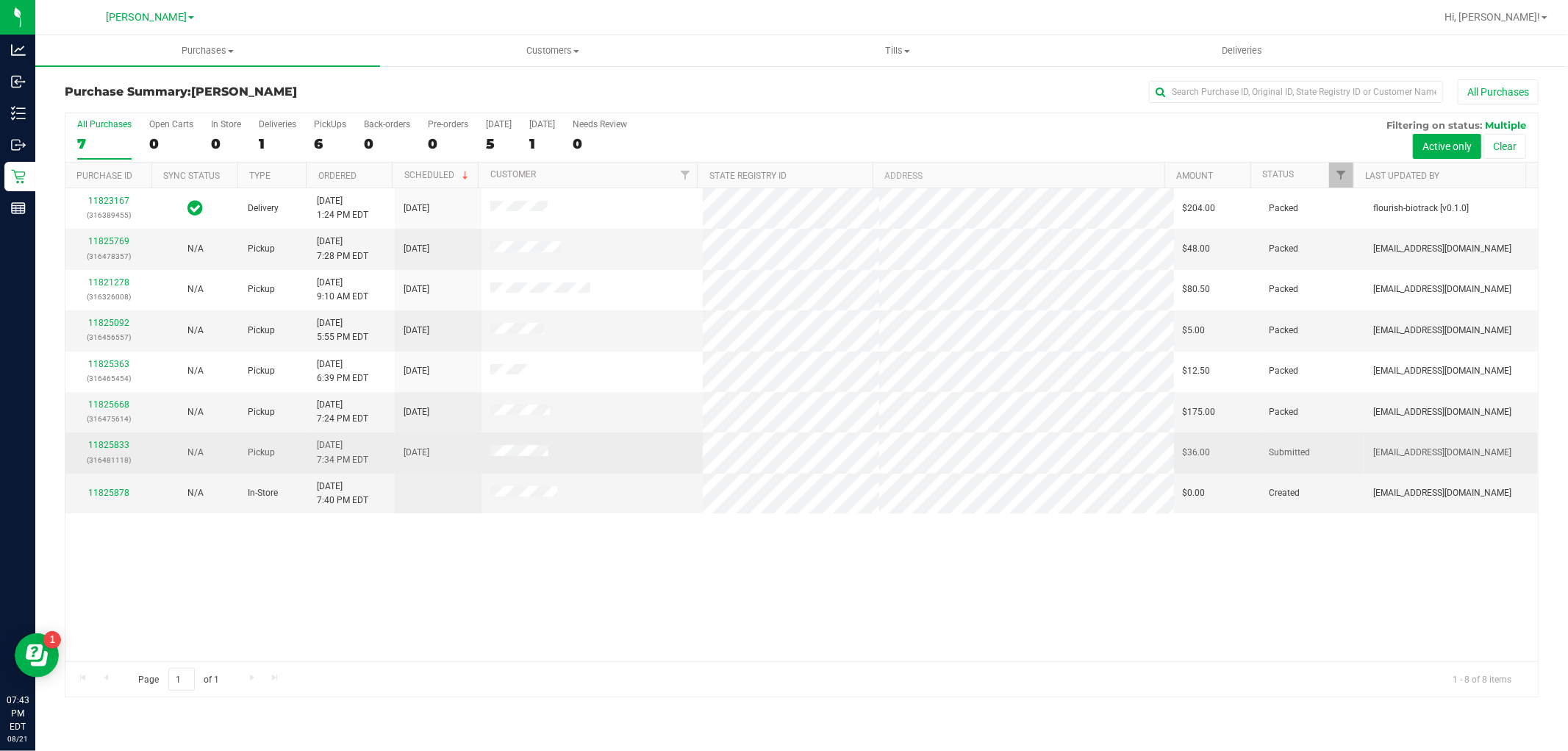
click at [128, 444] on div "11825833 (316481118)" at bounding box center [108, 452] width 69 height 28
click at [119, 447] on link "11825833" at bounding box center [109, 445] width 41 height 11
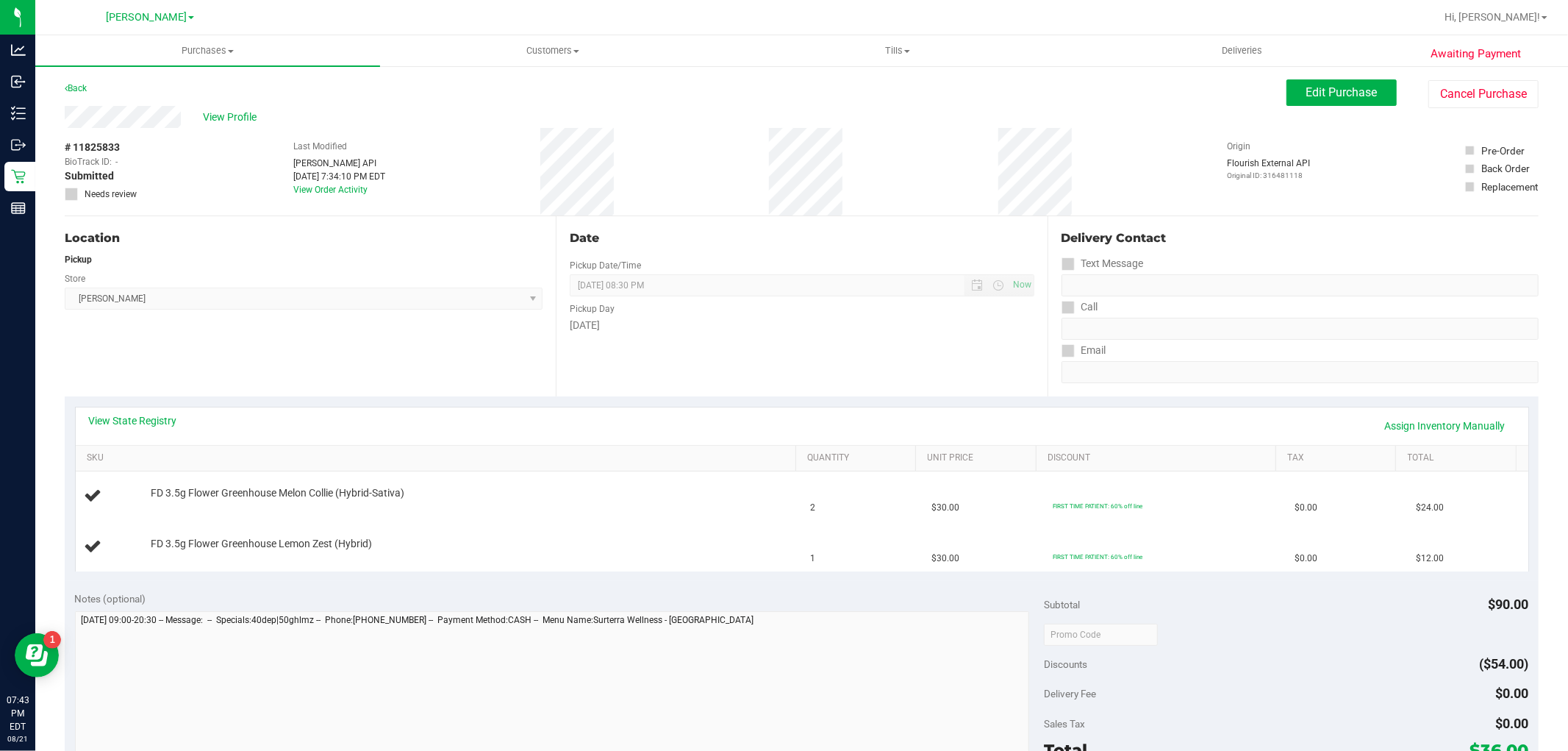
click at [235, 125] on div "View Profile" at bounding box center [675, 116] width 1221 height 22
click at [235, 116] on span "View Profile" at bounding box center [233, 117] width 59 height 15
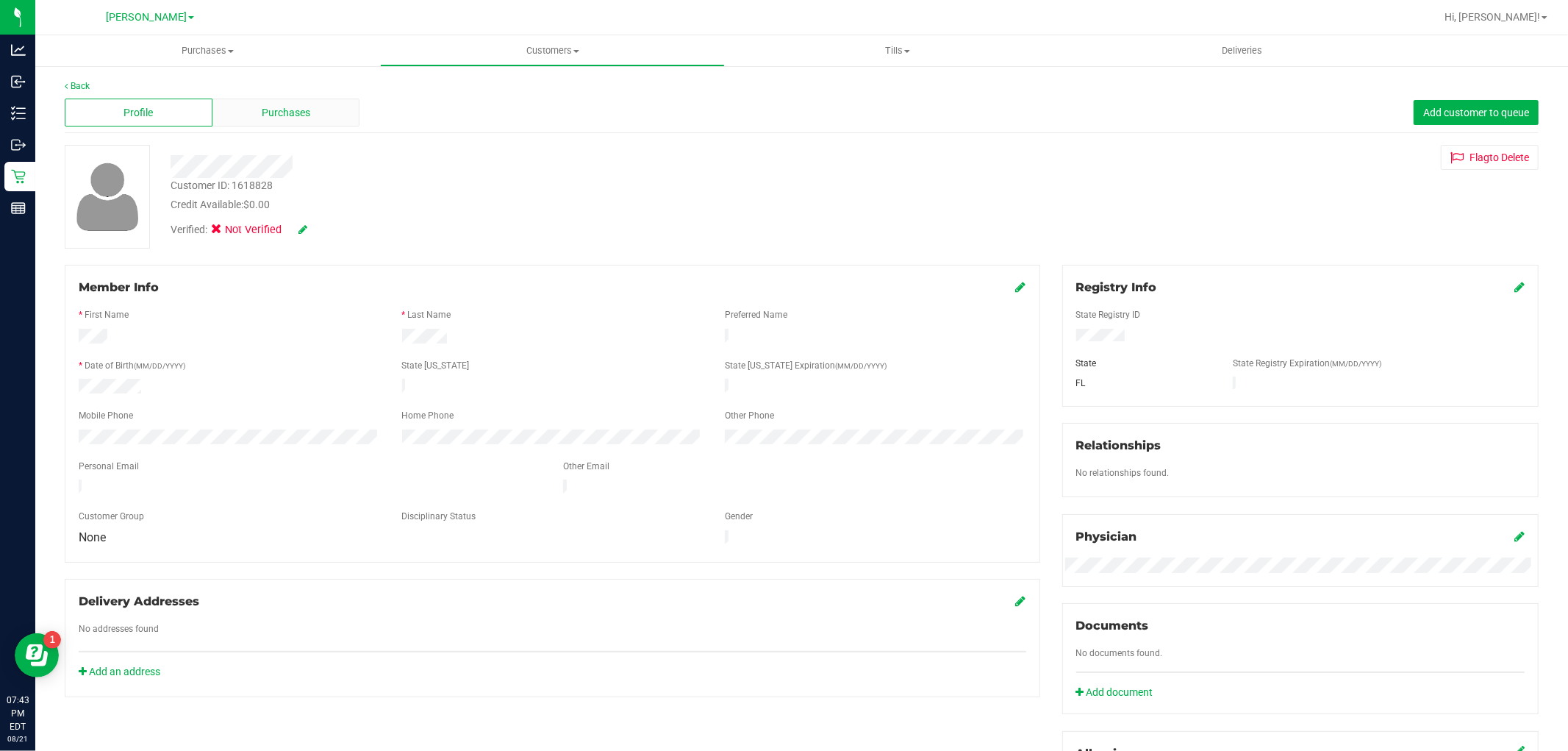
click at [295, 105] on span "Purchases" at bounding box center [286, 113] width 48 height 15
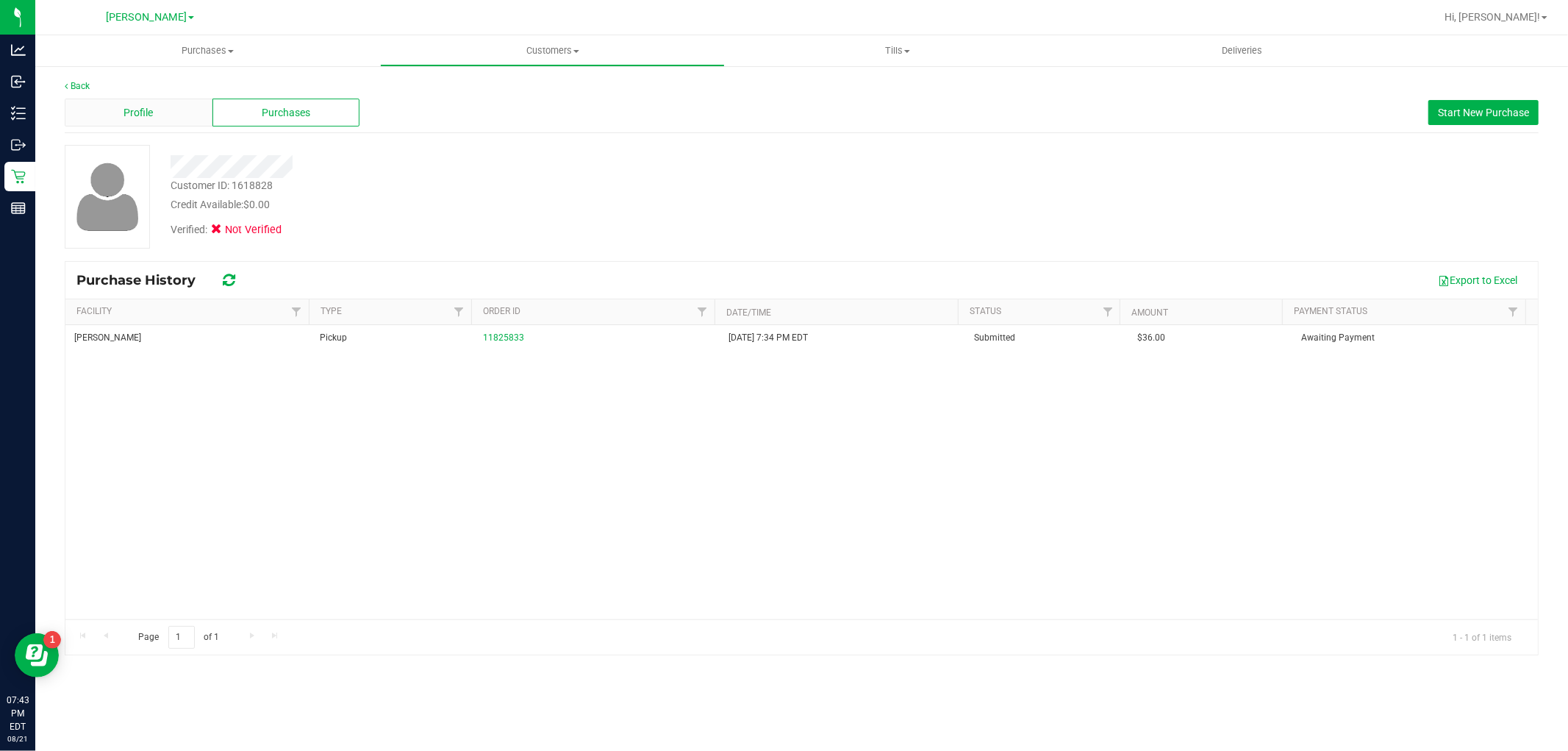
click at [171, 107] on div "Profile" at bounding box center [139, 112] width 148 height 28
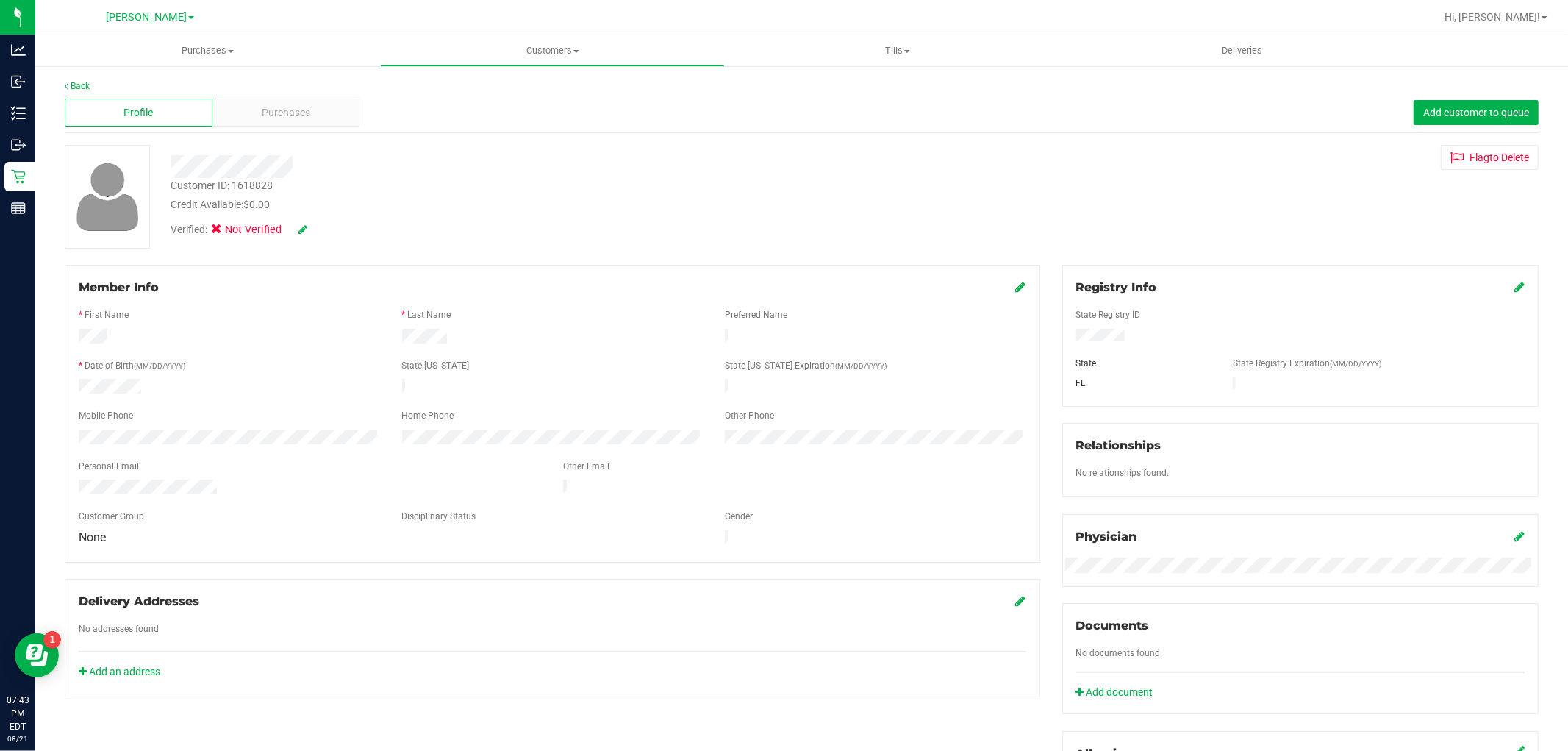
click at [1070, 335] on div at bounding box center [1300, 336] width 471 height 16
click at [301, 232] on icon at bounding box center [303, 230] width 9 height 11
click at [223, 232] on icon at bounding box center [221, 232] width 10 height 0
click at [0, 0] on input "Medical" at bounding box center [0, 0] width 0 height 0
click at [321, 226] on icon at bounding box center [323, 230] width 12 height 11
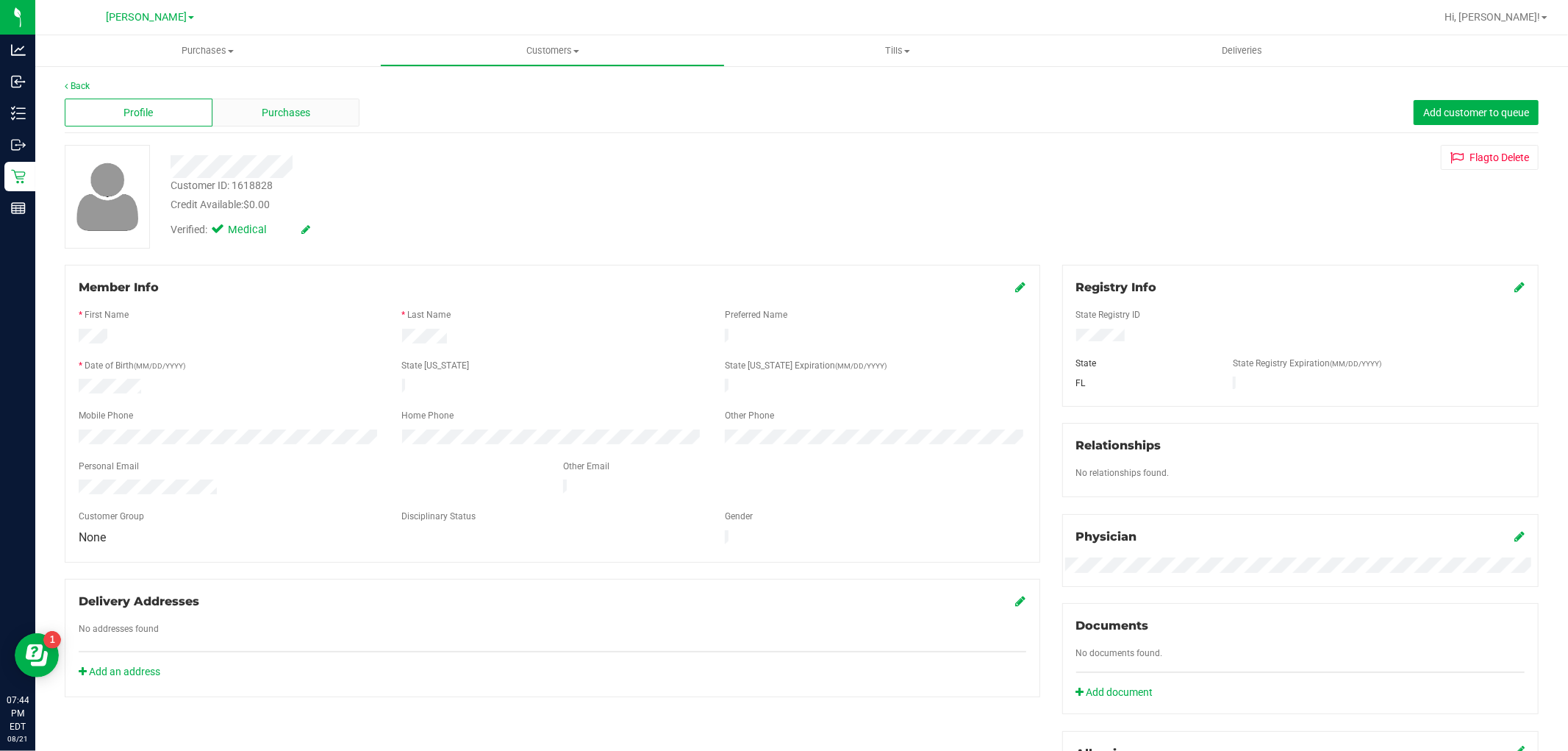
click at [289, 100] on div "Purchases" at bounding box center [286, 112] width 148 height 28
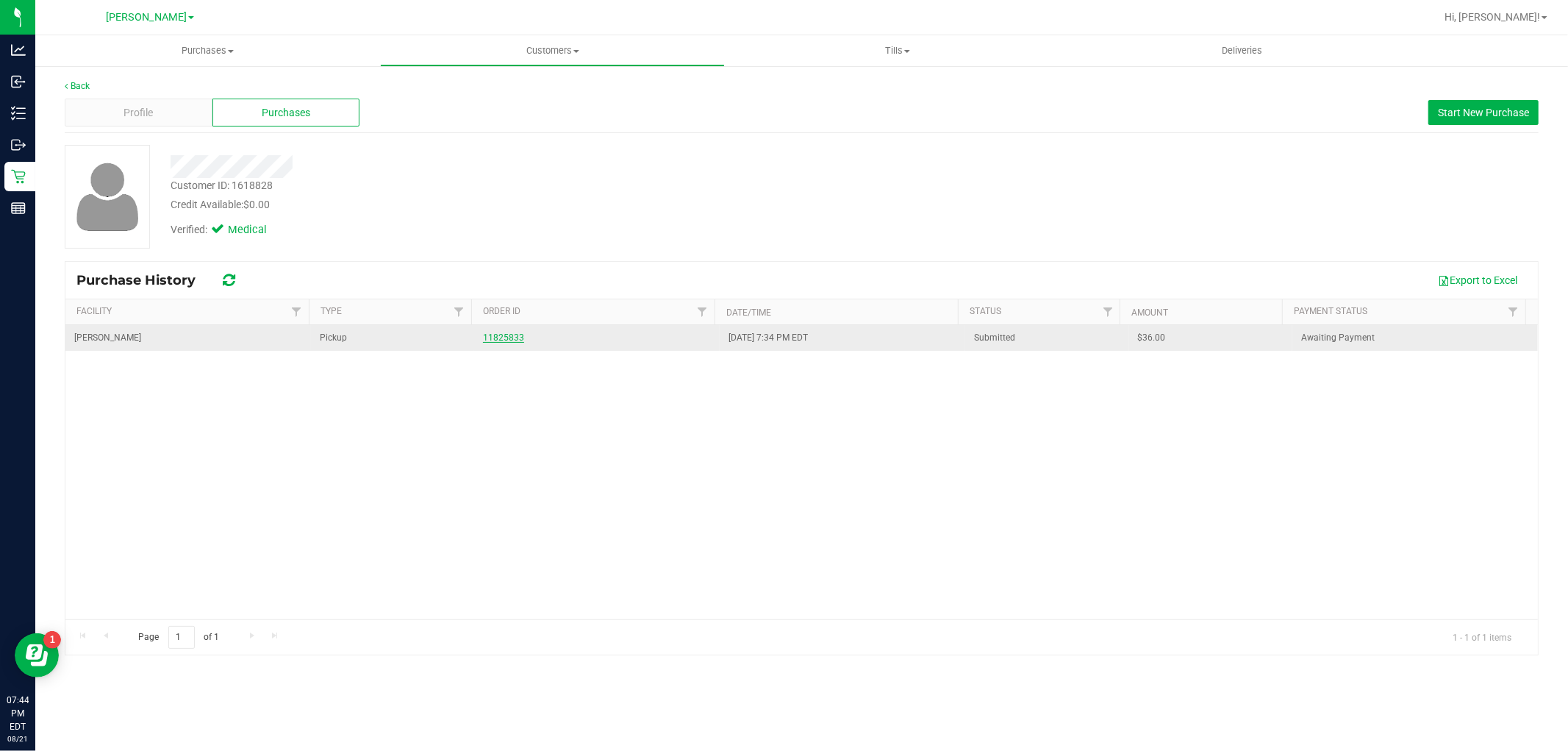
click at [491, 339] on link "11825833" at bounding box center [503, 338] width 41 height 11
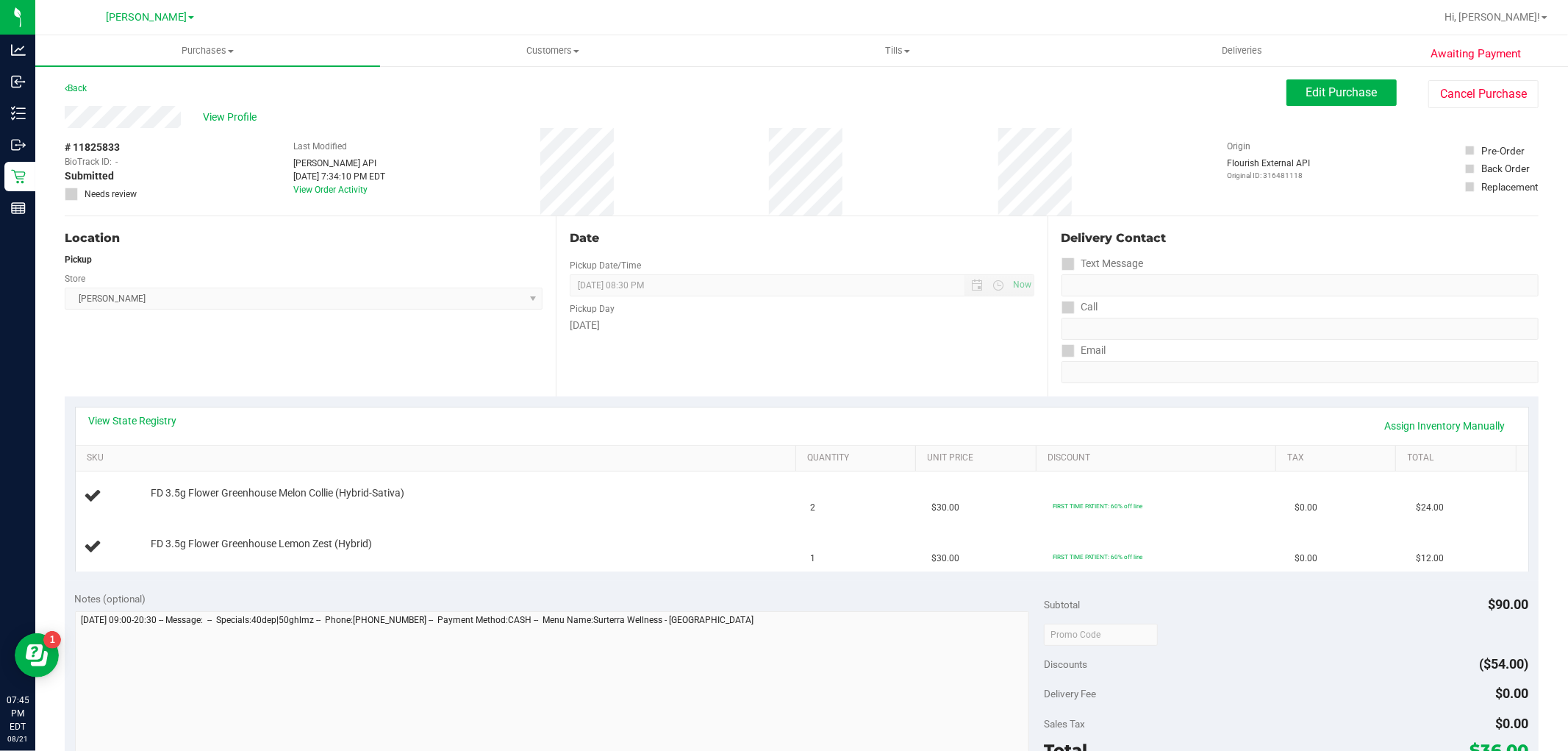
drag, startPoint x: 181, startPoint y: 116, endPoint x: 54, endPoint y: 106, distance: 127.4
click at [54, 106] on div "Awaiting Payment Back Edit Purchase Cancel Purchase View Profile # 11825833 Bio…" at bounding box center [801, 641] width 1533 height 1153
click at [809, 89] on div "Back Edit Purchase Cancel Purchase" at bounding box center [801, 92] width 1474 height 26
click at [251, 364] on div "Location Pickup Store Oviedo WC Select Store Bonita Springs WC Boynton Beach WC…" at bounding box center [310, 306] width 491 height 180
click at [233, 123] on span "View Profile" at bounding box center [233, 117] width 59 height 15
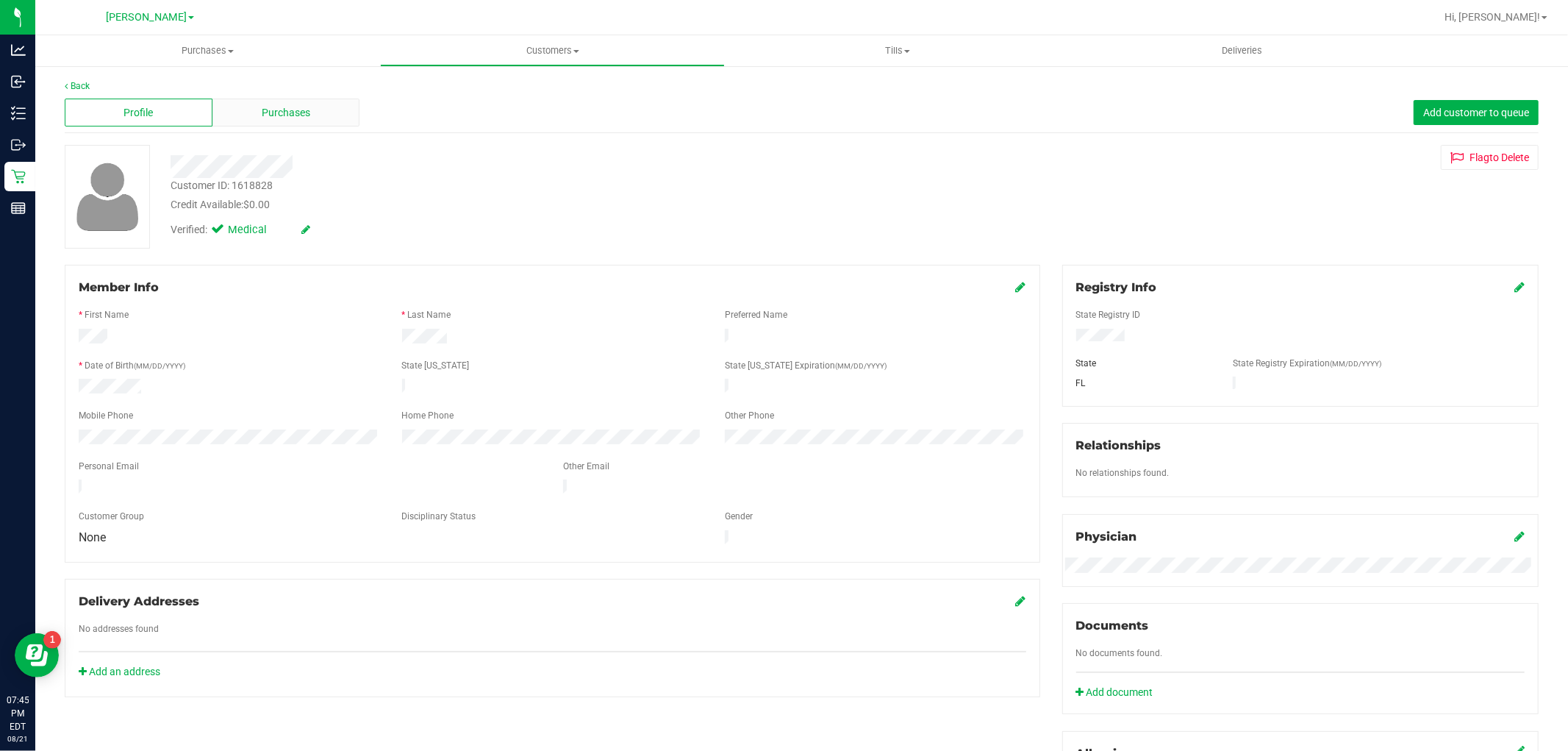
click at [276, 122] on div "Purchases" at bounding box center [286, 112] width 148 height 28
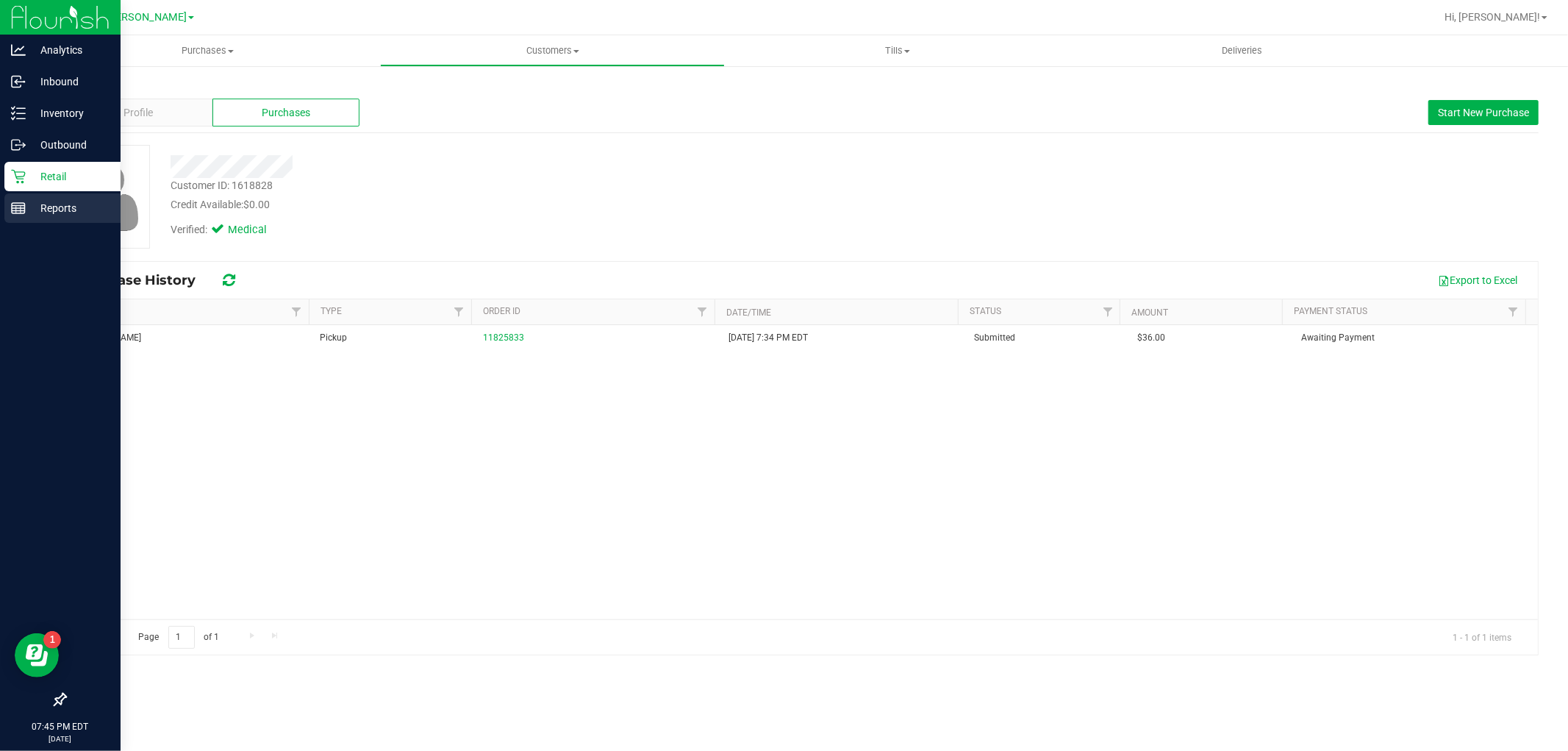
click at [48, 206] on p "Reports" at bounding box center [69, 208] width 88 height 17
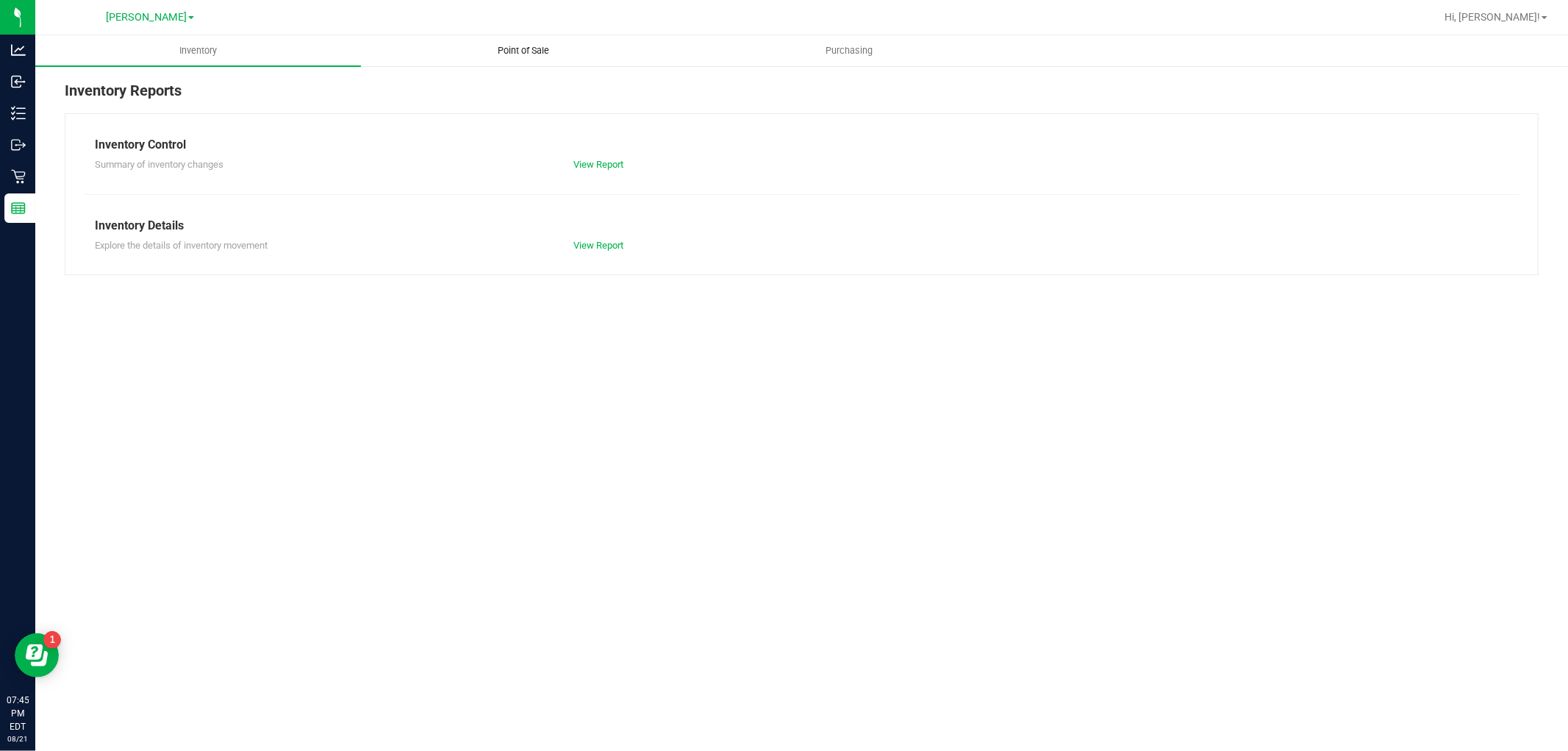
click at [554, 49] on span "Point of Sale" at bounding box center [523, 51] width 91 height 14
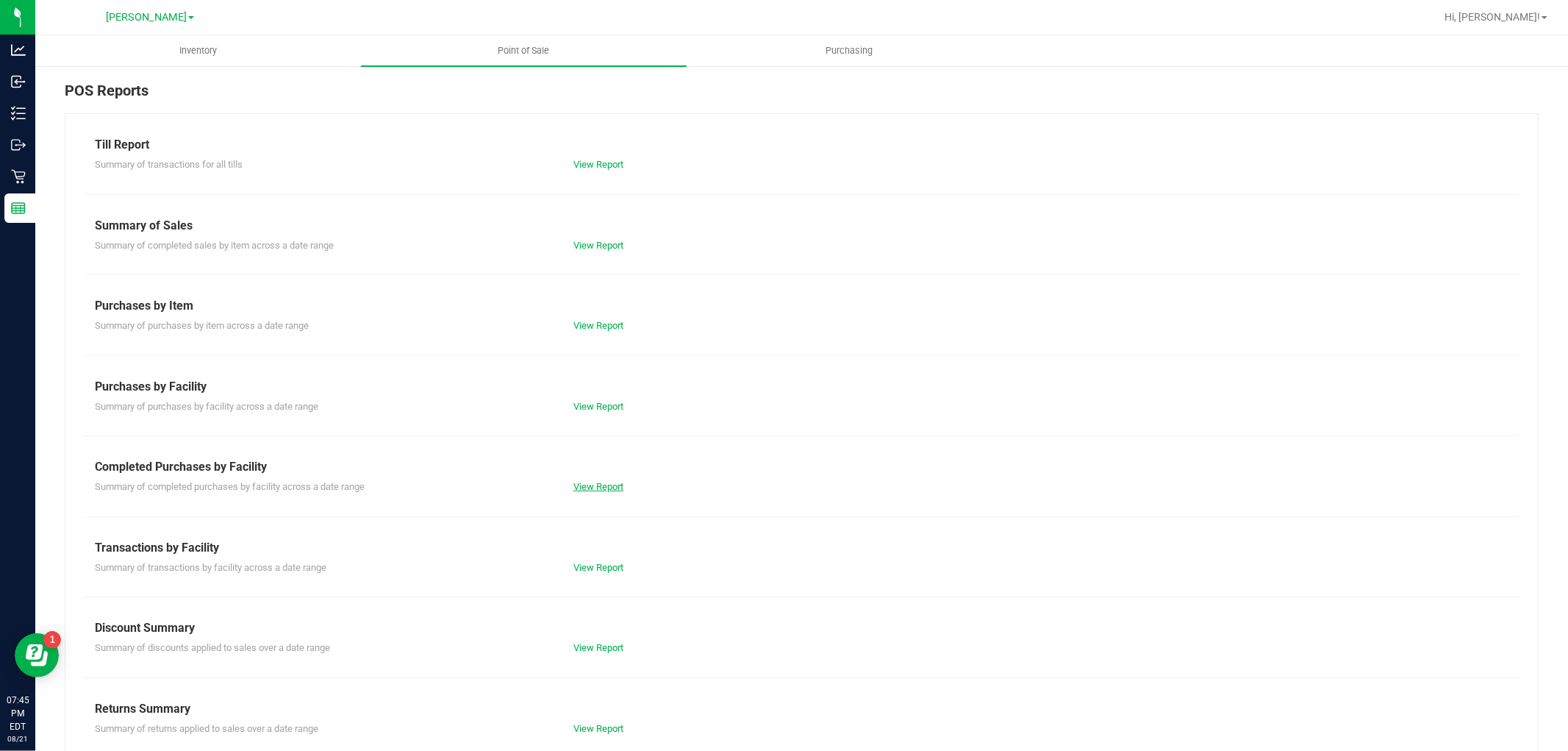
click at [597, 486] on link "View Report" at bounding box center [598, 486] width 50 height 11
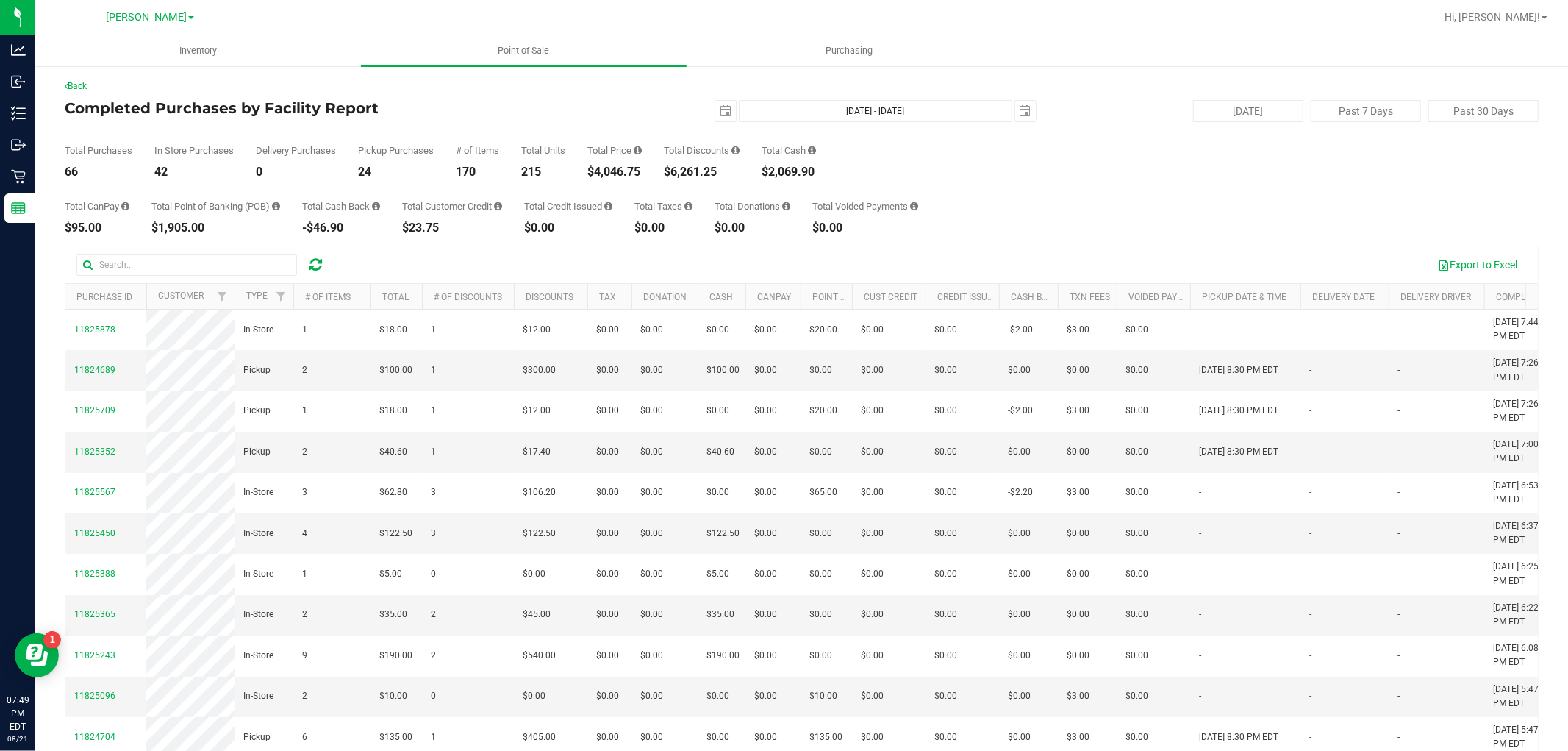
click at [566, 211] on div "Total Credit Issued $0.00" at bounding box center [568, 218] width 88 height 32
click at [410, 118] on div "Completed Purchases by Facility Report [DATE] [DATE] - [DATE] [DATE] [DATE] Pas…" at bounding box center [801, 110] width 1474 height 22
click at [651, 254] on div "Export to Excel" at bounding box center [932, 264] width 1188 height 25
click at [642, 178] on div "$4,046.75" at bounding box center [615, 172] width 54 height 12
click at [674, 177] on div "$6,261.25" at bounding box center [702, 172] width 76 height 12
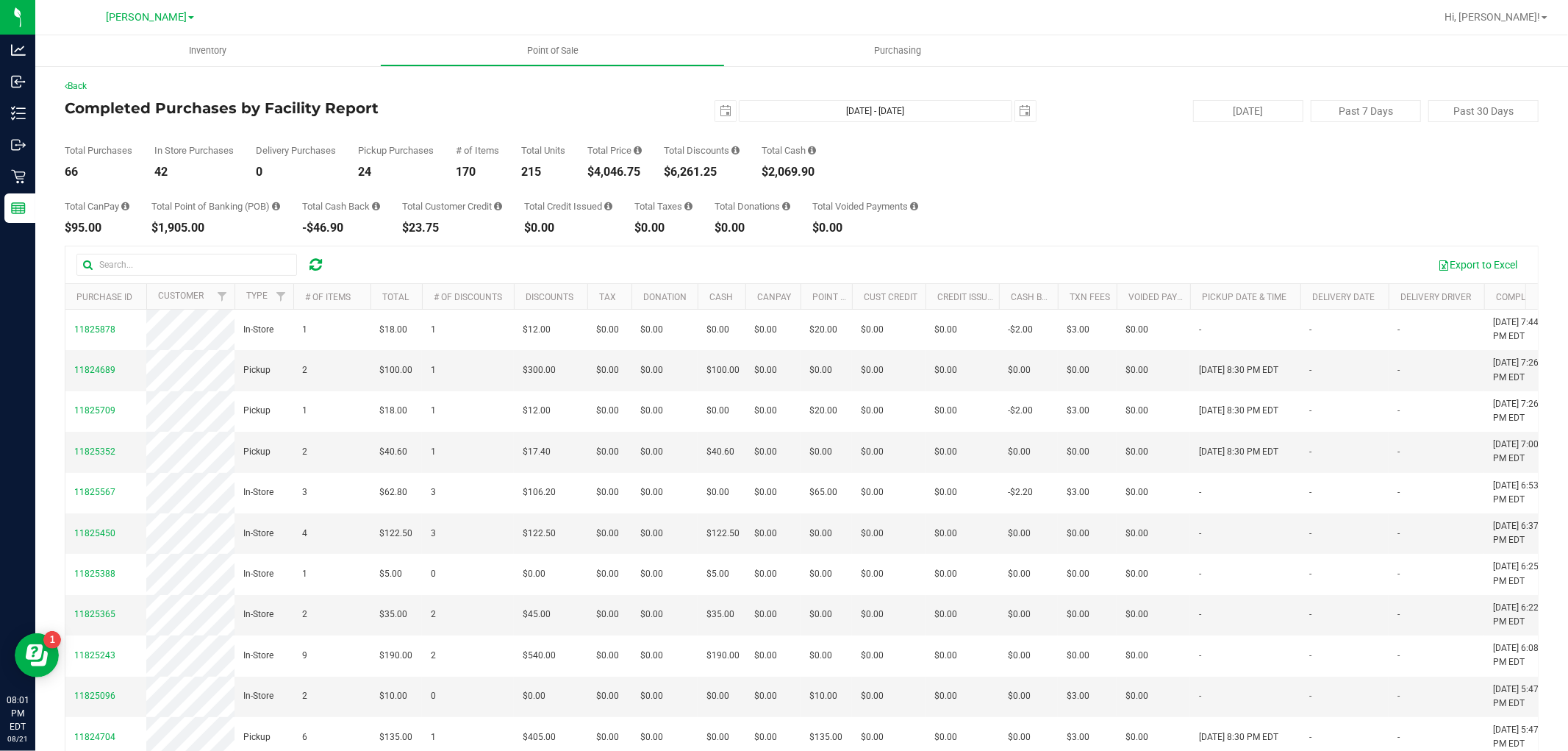
click at [507, 254] on div "Export to Excel" at bounding box center [932, 264] width 1188 height 25
click at [536, 186] on div "Total CanPay $95.00 Total Point of Banking (POB) $1,905.00 Total Cash Back -$46…" at bounding box center [801, 206] width 1474 height 56
click at [508, 194] on div "Total CanPay $95.00 Total Point of Banking (POB) $2,005.00 Total Cash Back -$49…" at bounding box center [801, 206] width 1474 height 56
click at [1526, 5] on div "Hi, [PERSON_NAME]!" at bounding box center [1495, 17] width 115 height 26
drag, startPoint x: 1520, startPoint y: 18, endPoint x: 1510, endPoint y: 27, distance: 13.5
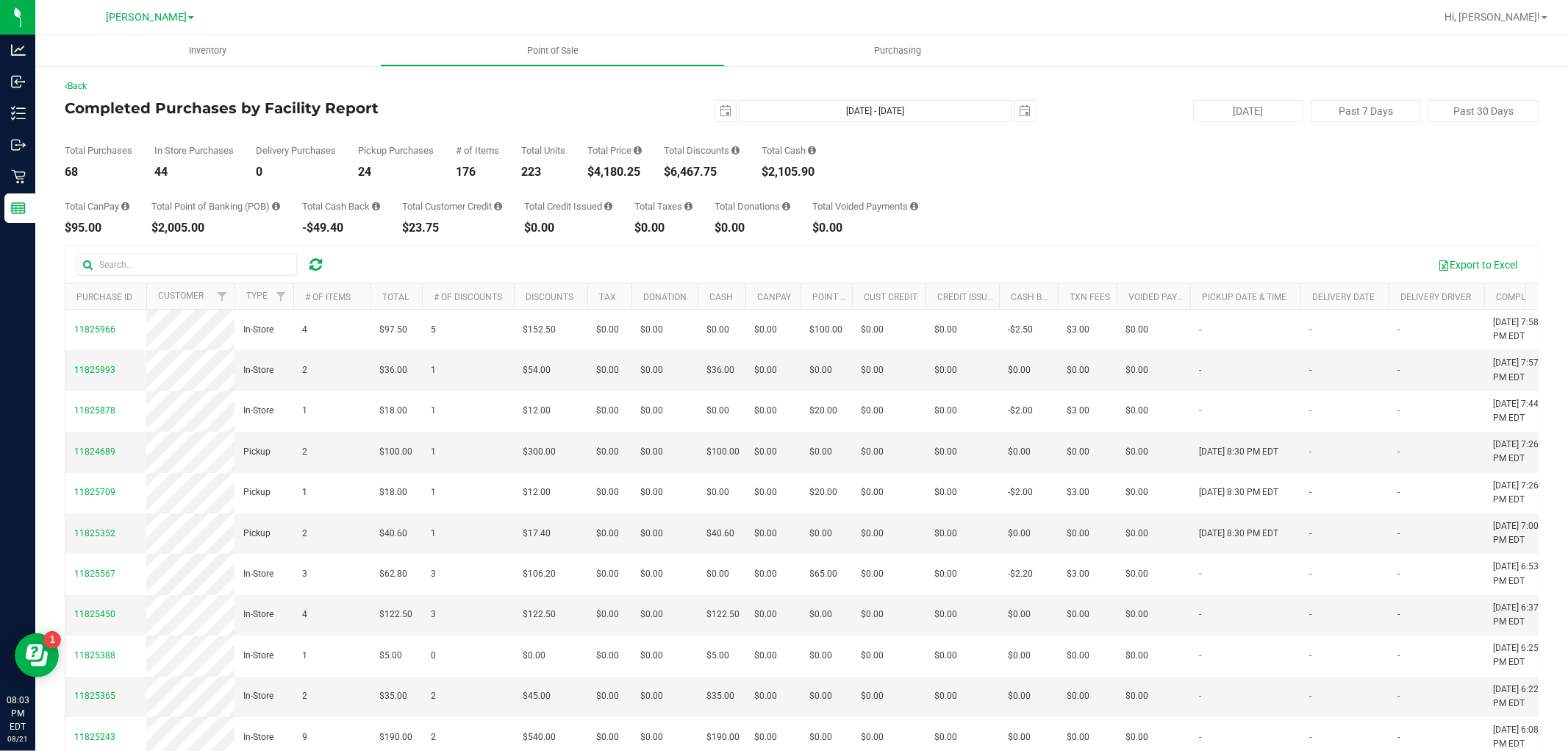
click at [1518, 22] on span "Hi, [PERSON_NAME]!" at bounding box center [1492, 17] width 96 height 12
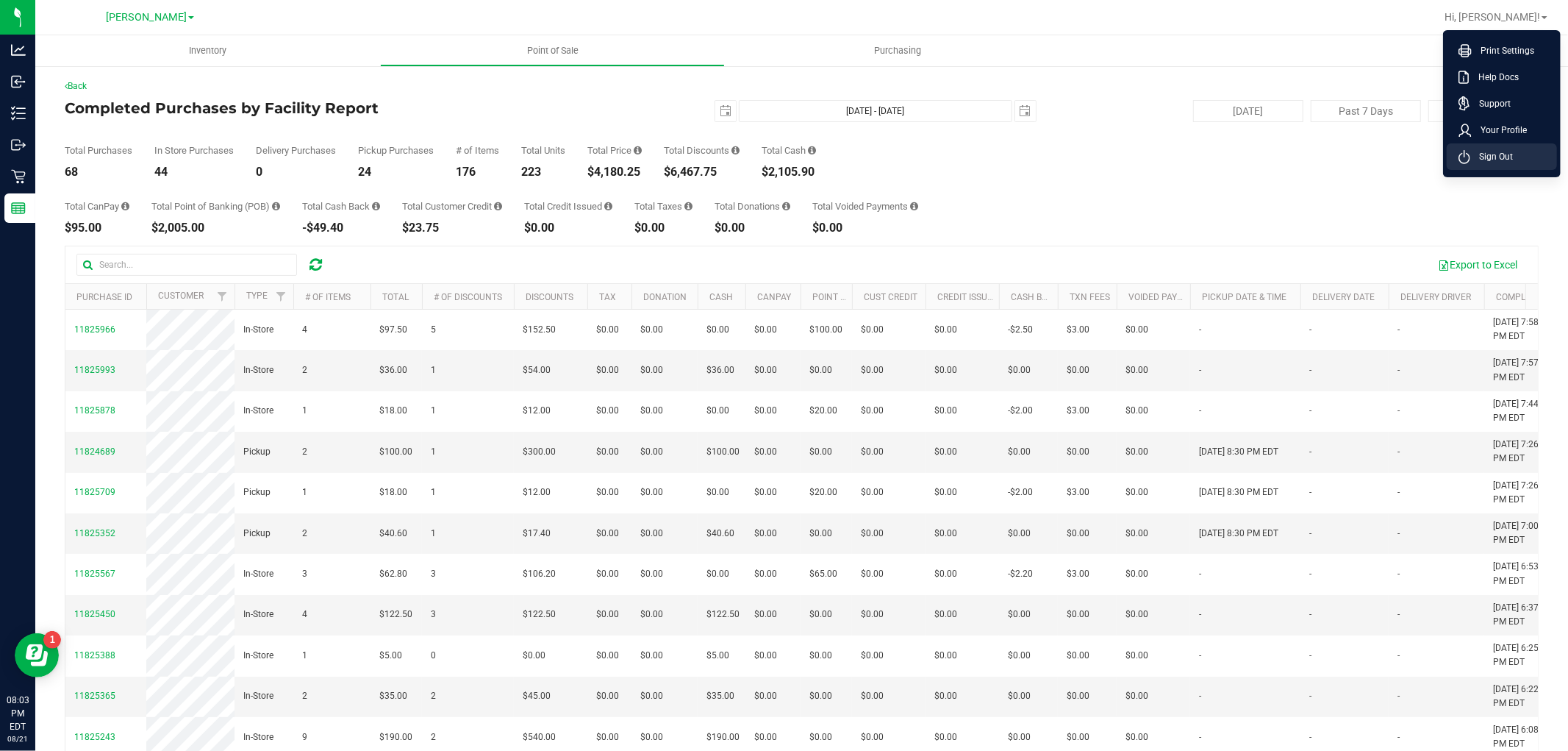
click at [1468, 154] on icon at bounding box center [1465, 157] width 11 height 10
